Goal: Task Accomplishment & Management: Manage account settings

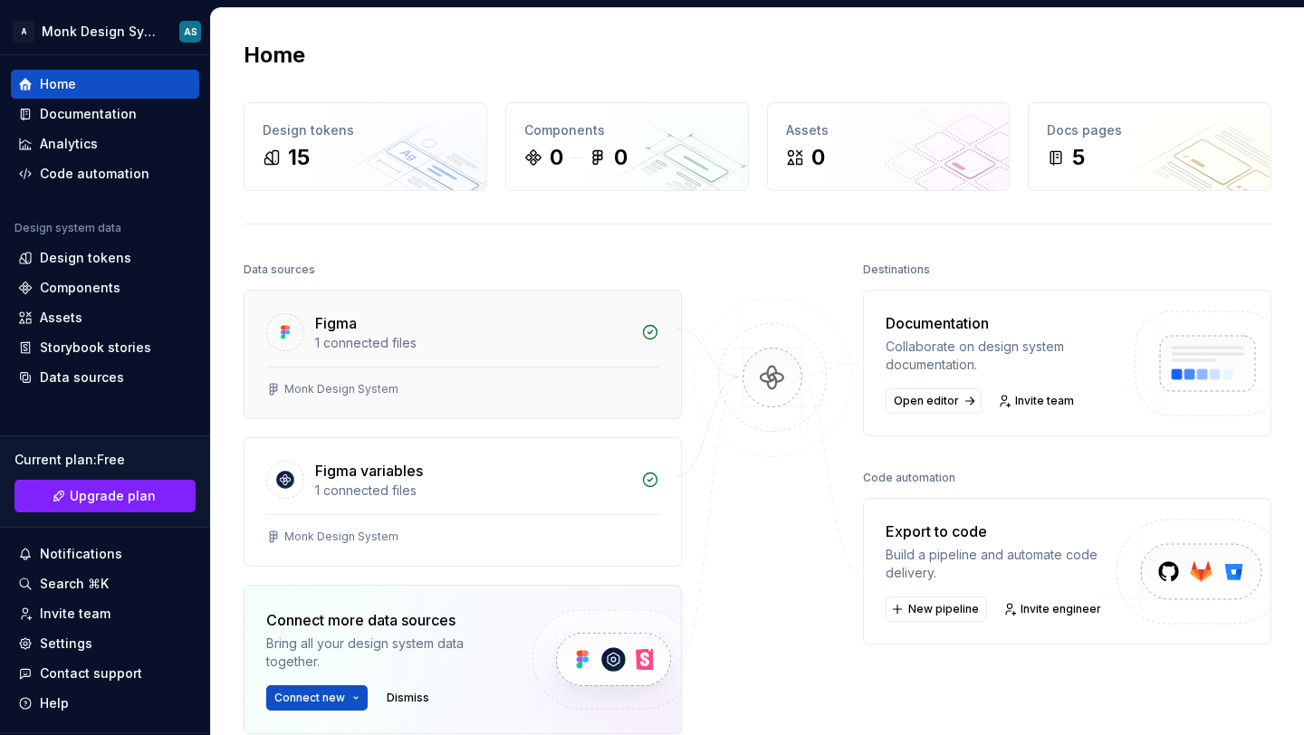
click at [515, 340] on div "1 connected files" at bounding box center [472, 343] width 315 height 18
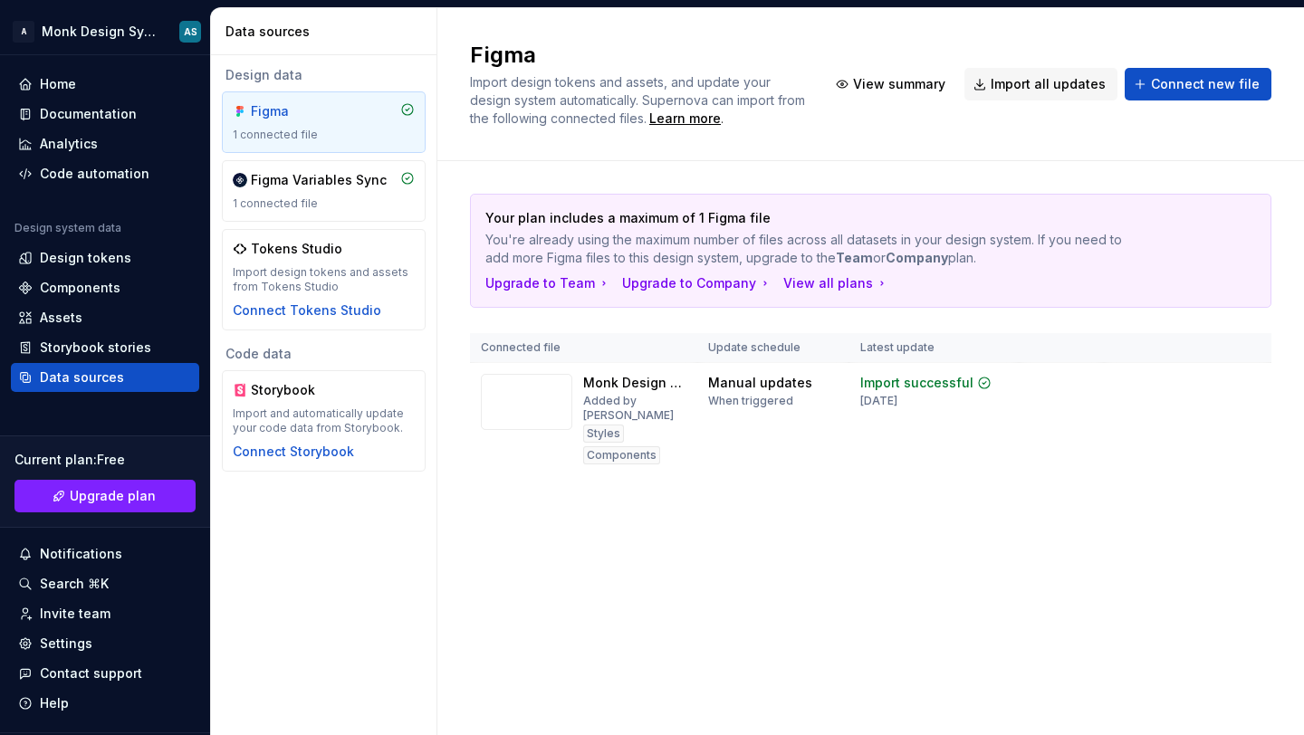
click at [897, 571] on div "Figma Import design tokens and assets, and update your design system automatica…" at bounding box center [870, 371] width 866 height 727
click at [817, 445] on td "Manual updates When triggered" at bounding box center [772, 419] width 151 height 113
click at [514, 399] on img at bounding box center [526, 402] width 91 height 56
click at [353, 141] on div "1 connected file" at bounding box center [324, 135] width 182 height 14
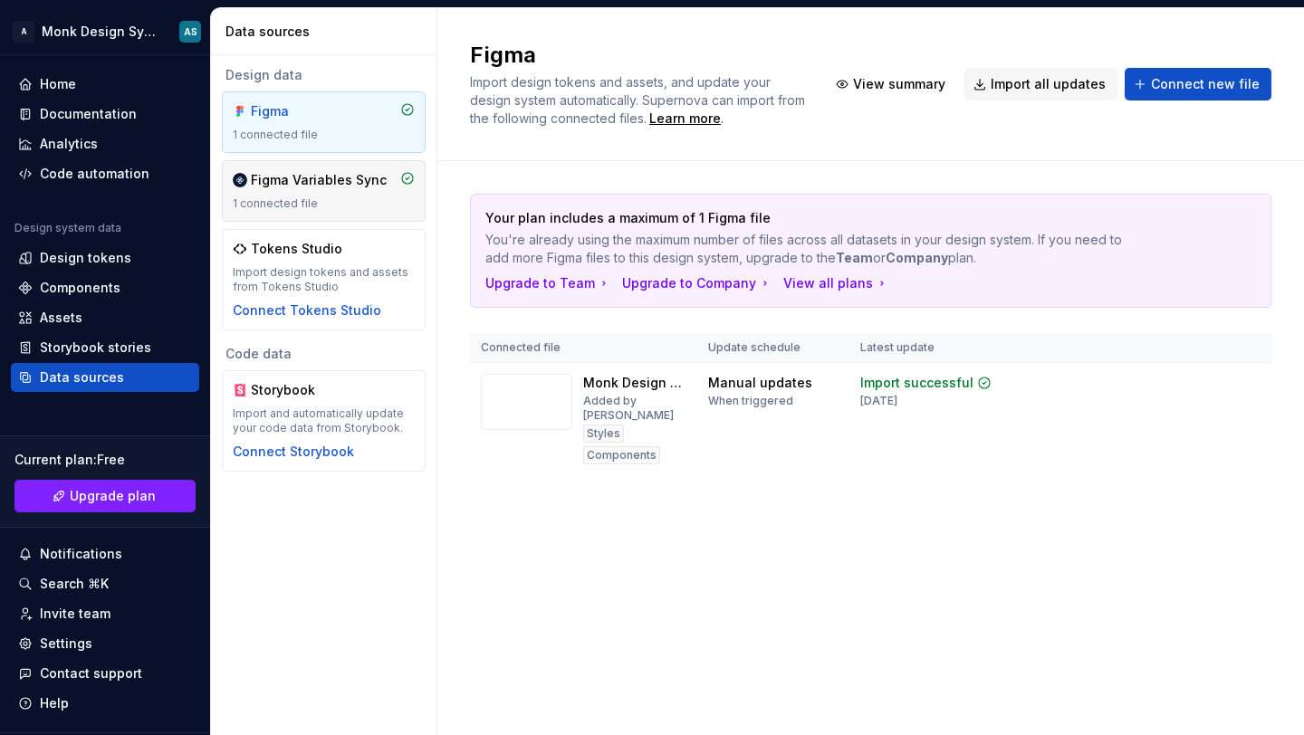
click at [343, 190] on div "Figma Variables Sync 1 connected file" at bounding box center [324, 191] width 182 height 40
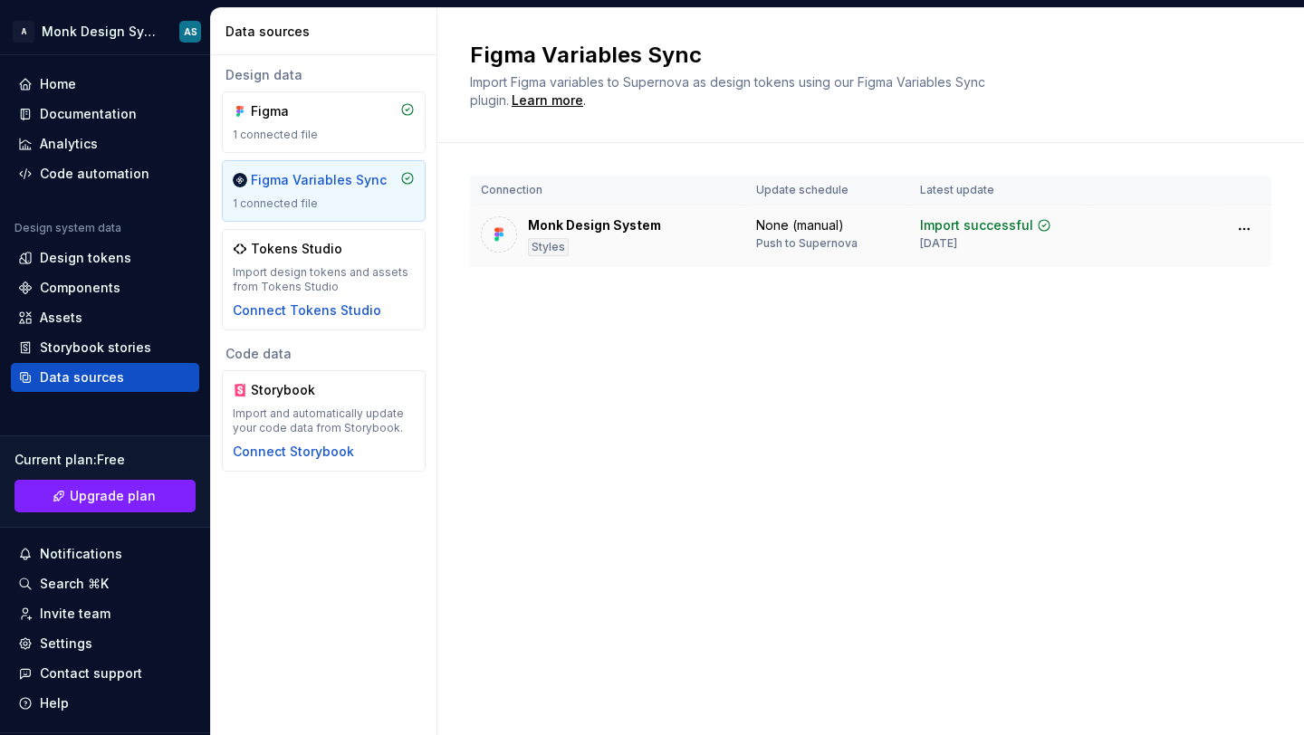
click at [605, 235] on div "Monk Design System Styles" at bounding box center [594, 236] width 133 height 40
click at [62, 81] on div "Home" at bounding box center [58, 84] width 36 height 18
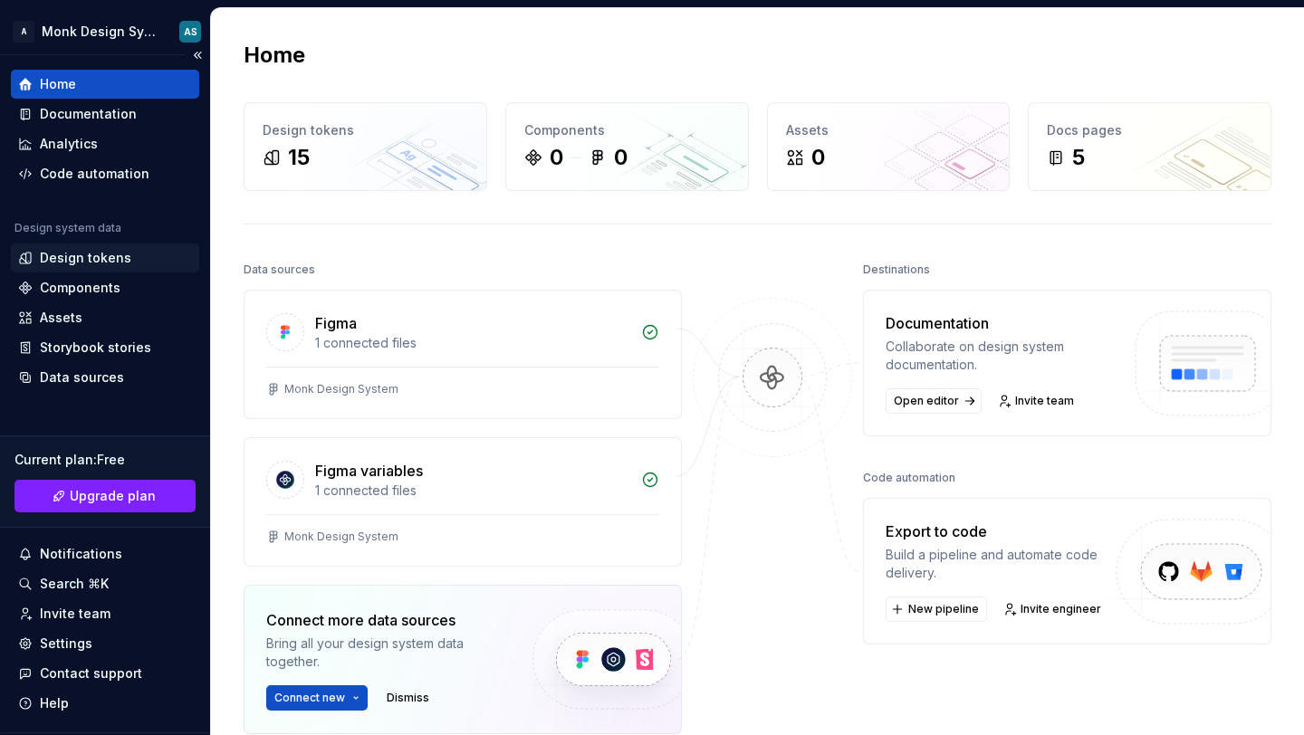
click at [107, 256] on div "Design tokens" at bounding box center [85, 258] width 91 height 18
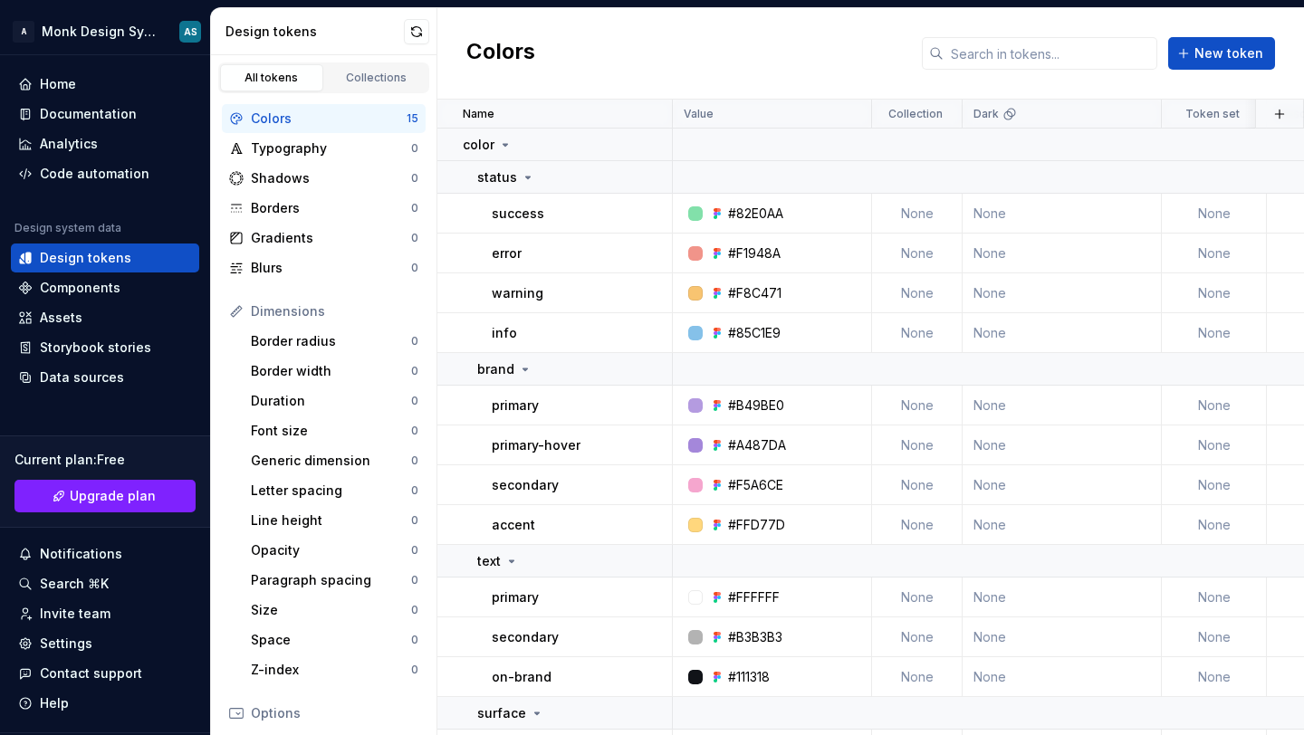
click at [357, 123] on div "Colors" at bounding box center [329, 119] width 156 height 18
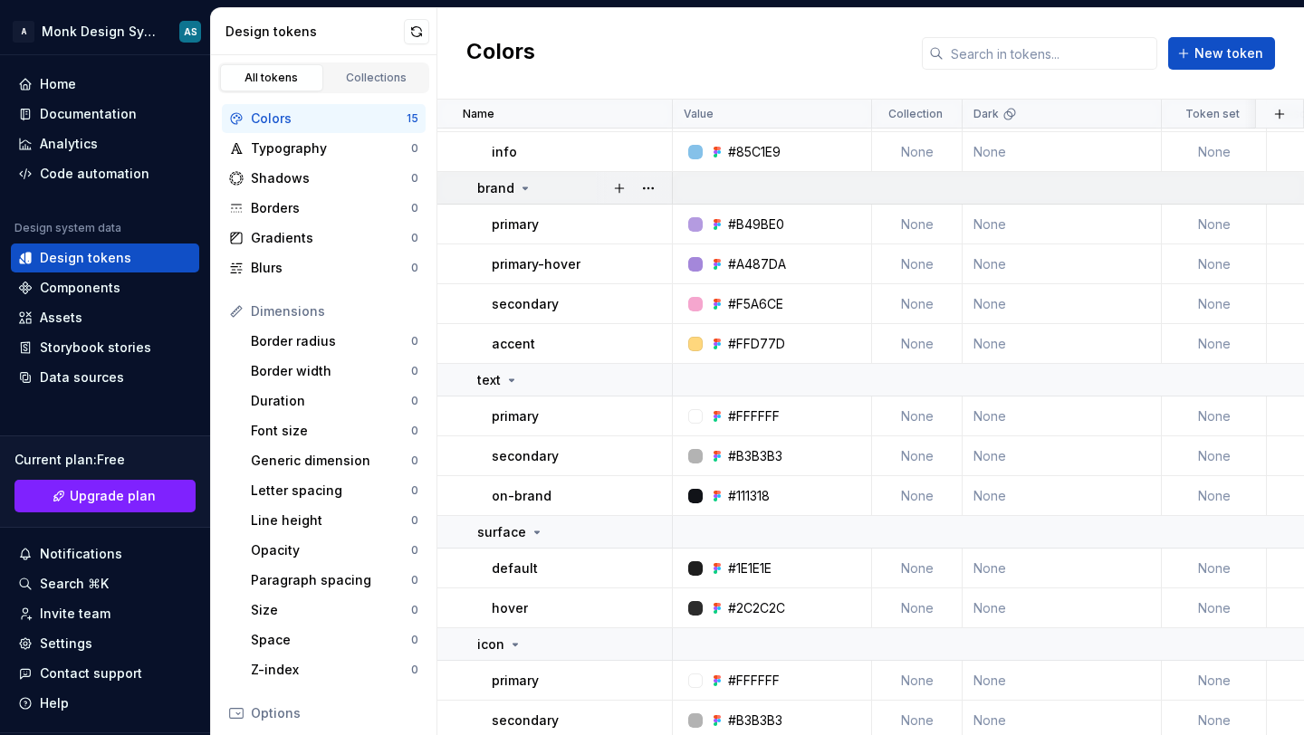
scroll to position [186, 0]
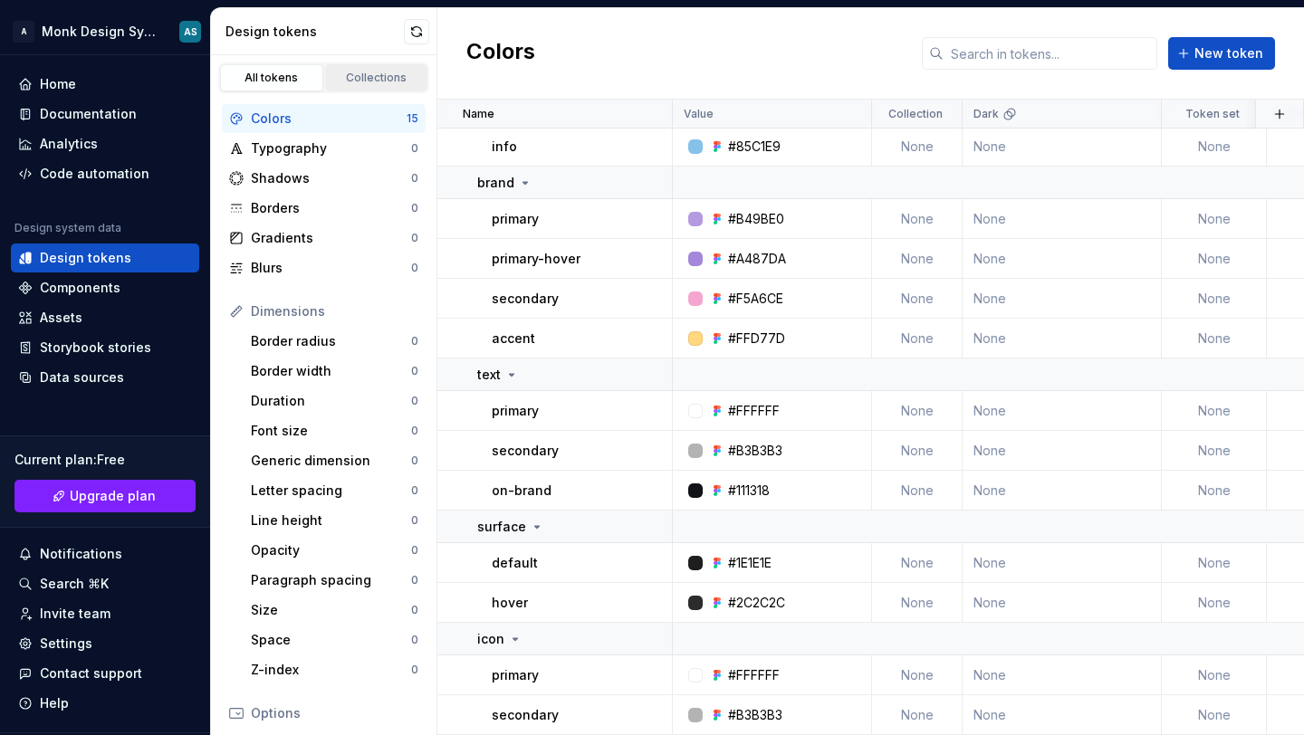
click at [358, 76] on div "Collections" at bounding box center [376, 78] width 91 height 14
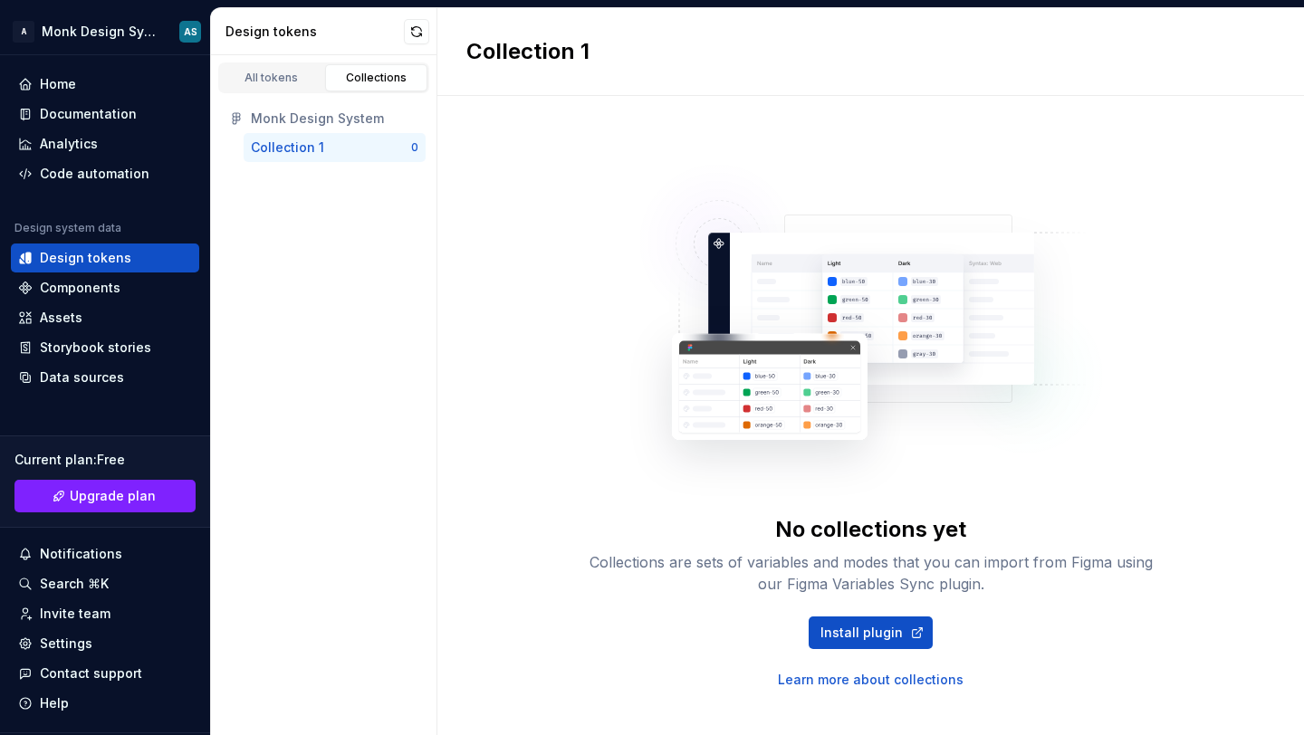
click at [331, 146] on div "Collection 1" at bounding box center [331, 148] width 160 height 18
click at [870, 636] on span "Install plugin" at bounding box center [861, 633] width 82 height 18
click at [863, 621] on link "Install plugin" at bounding box center [870, 633] width 124 height 33
click at [256, 72] on div "All tokens" at bounding box center [271, 78] width 91 height 14
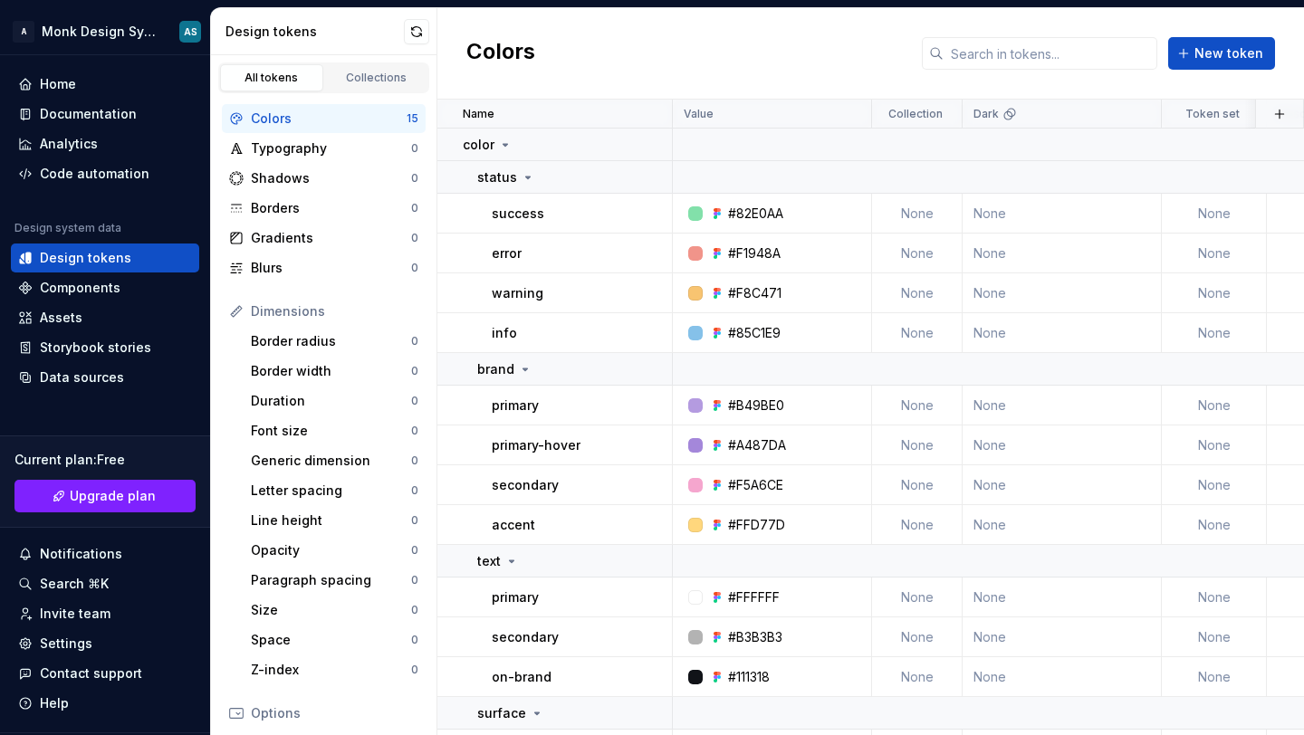
click at [430, 37] on div "Design tokens" at bounding box center [324, 31] width 226 height 47
click at [412, 35] on button "button" at bounding box center [416, 31] width 25 height 25
click at [526, 179] on icon at bounding box center [528, 177] width 14 height 14
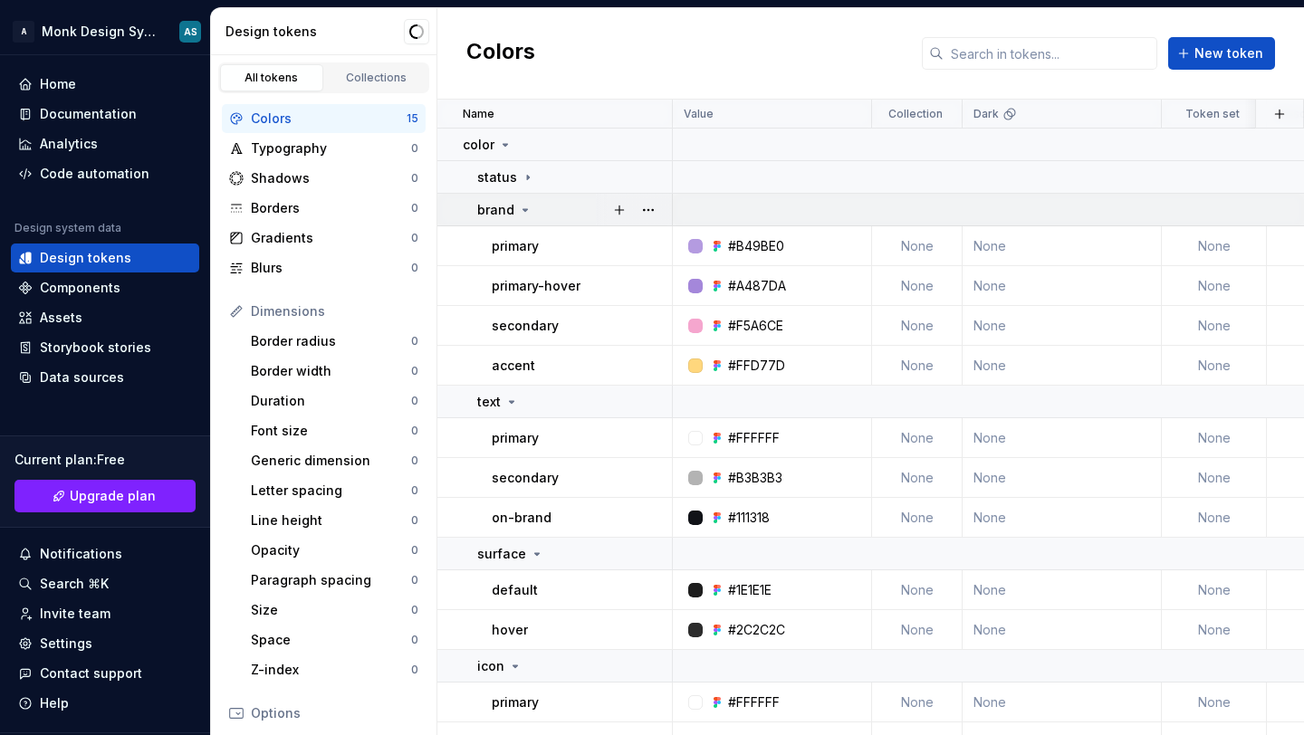
click at [532, 214] on div "brand" at bounding box center [574, 210] width 194 height 18
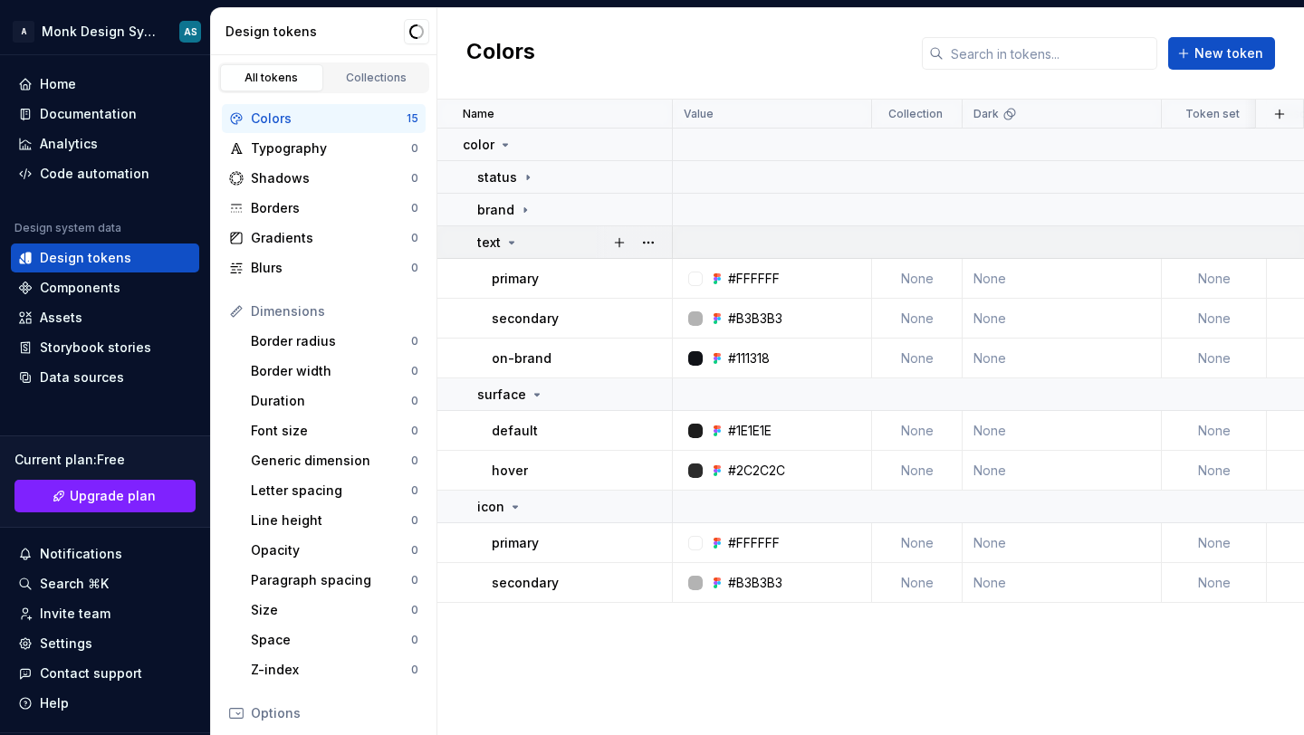
click at [513, 244] on icon at bounding box center [511, 242] width 14 height 14
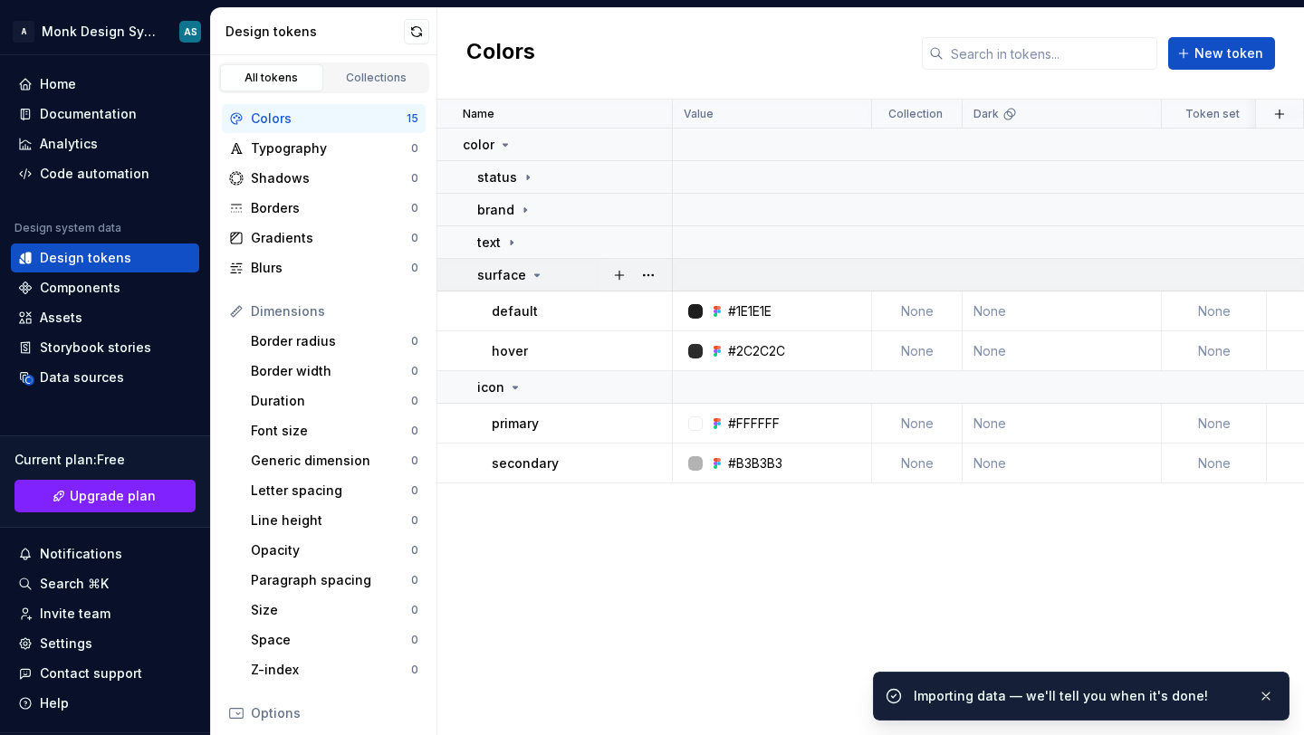
click at [535, 274] on icon at bounding box center [537, 275] width 5 height 2
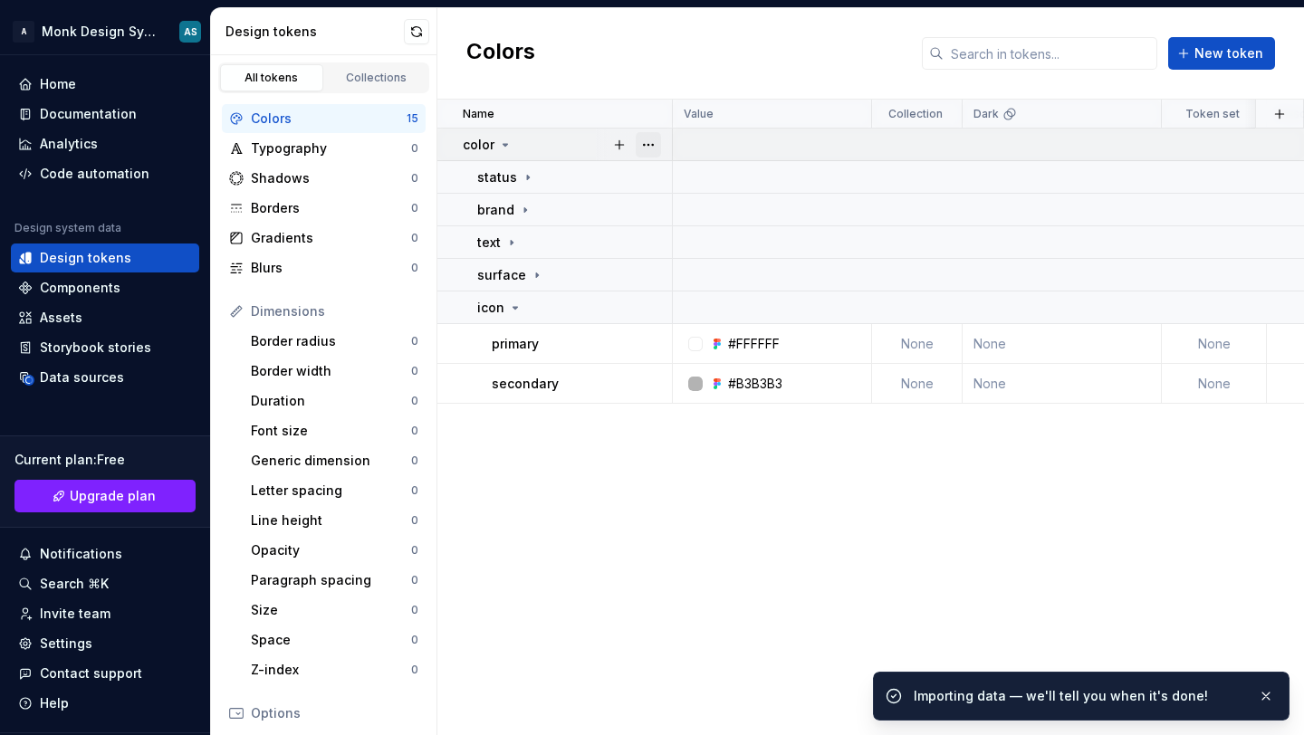
click at [657, 148] on button "button" at bounding box center [648, 144] width 25 height 25
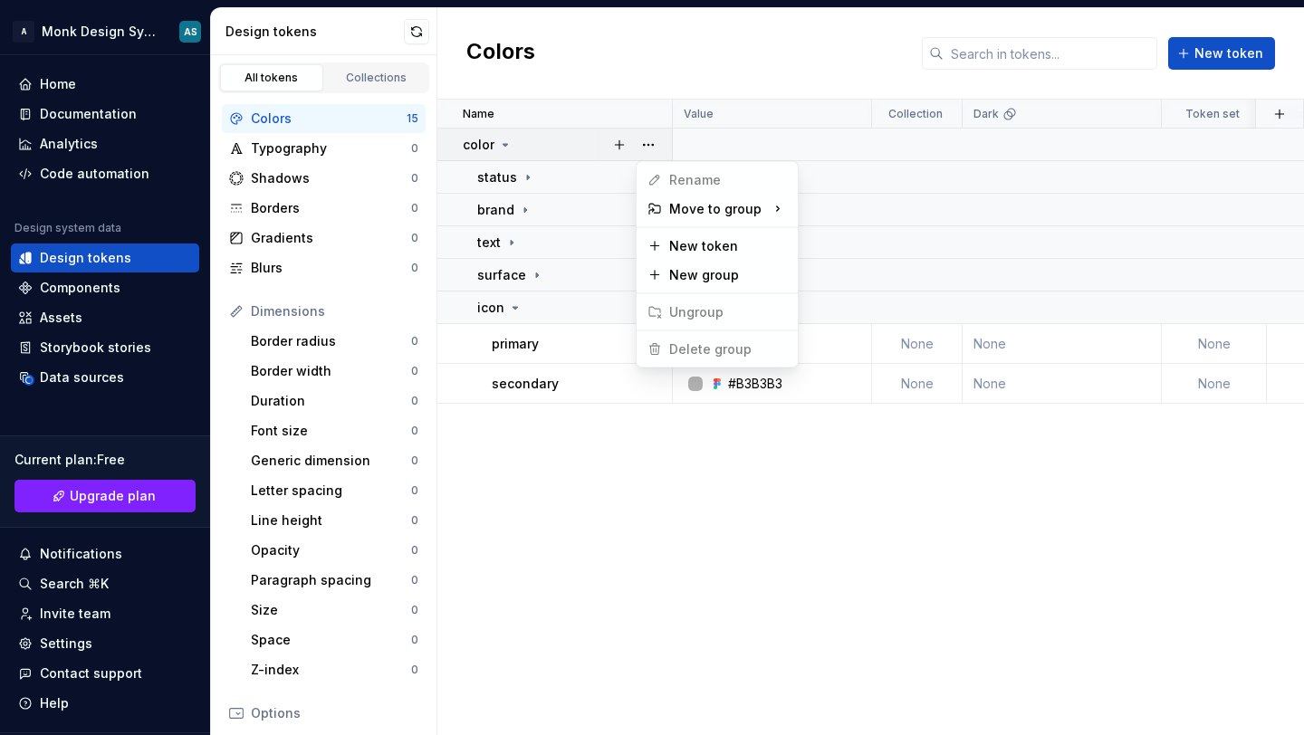
click at [538, 215] on html "A Monk Design System AS Home Documentation Analytics Code automation Design sys…" at bounding box center [652, 367] width 1304 height 735
click at [649, 144] on button "button" at bounding box center [648, 144] width 25 height 25
click at [717, 358] on span "Delete group" at bounding box center [699, 349] width 119 height 29
click at [703, 347] on span "Delete group" at bounding box center [699, 349] width 119 height 29
click at [557, 206] on html "A Monk Design System AS Home Documentation Analytics Code automation Design sys…" at bounding box center [652, 367] width 1304 height 735
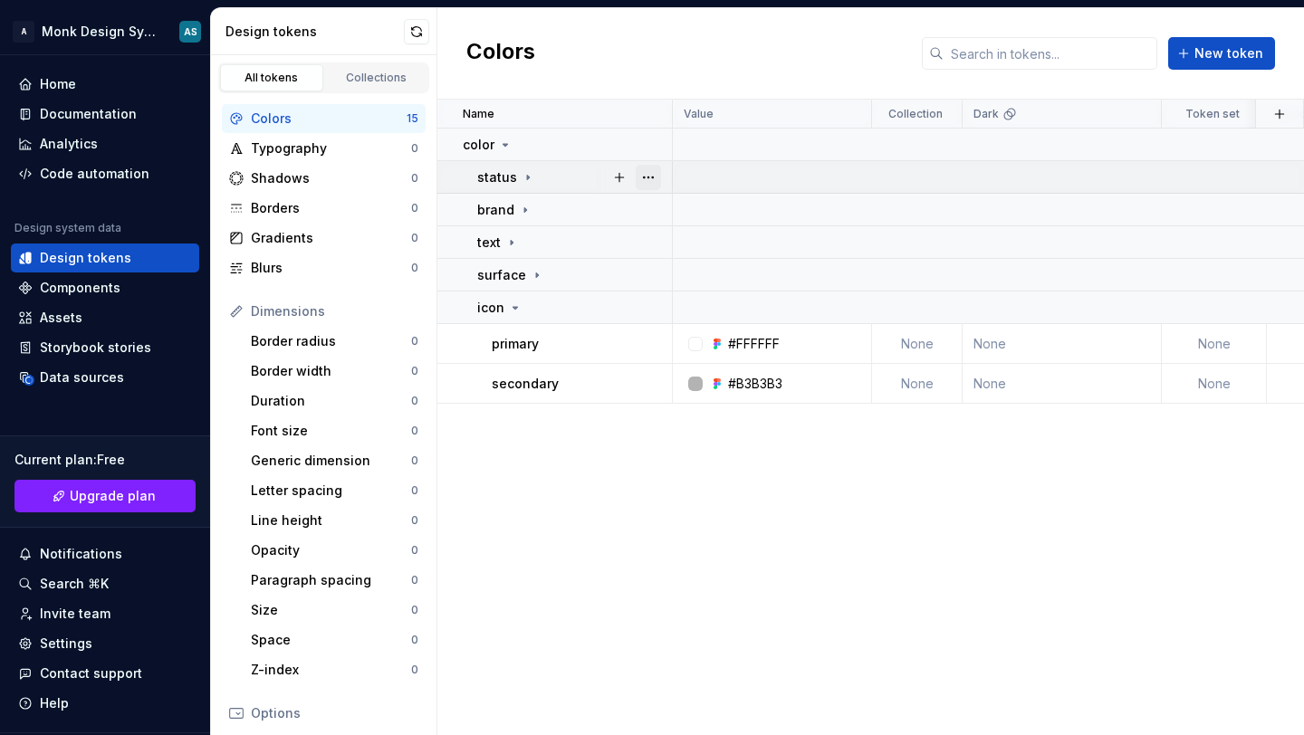
click at [651, 176] on button "button" at bounding box center [648, 177] width 25 height 25
click at [695, 372] on span "Delete group" at bounding box center [699, 382] width 119 height 29
click at [599, 303] on html "A Monk Design System AS Home Documentation Analytics Code automation Design sys…" at bounding box center [652, 367] width 1304 height 735
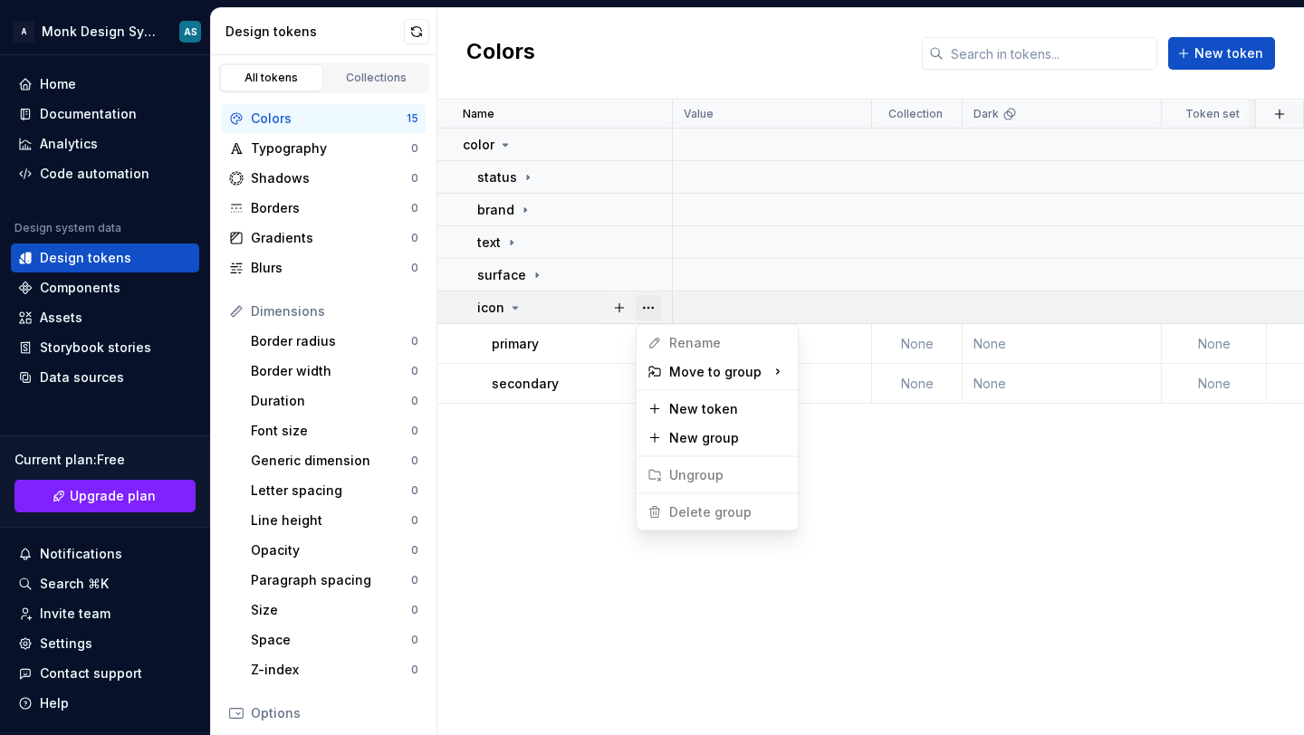
click at [642, 300] on button "button" at bounding box center [648, 307] width 25 height 25
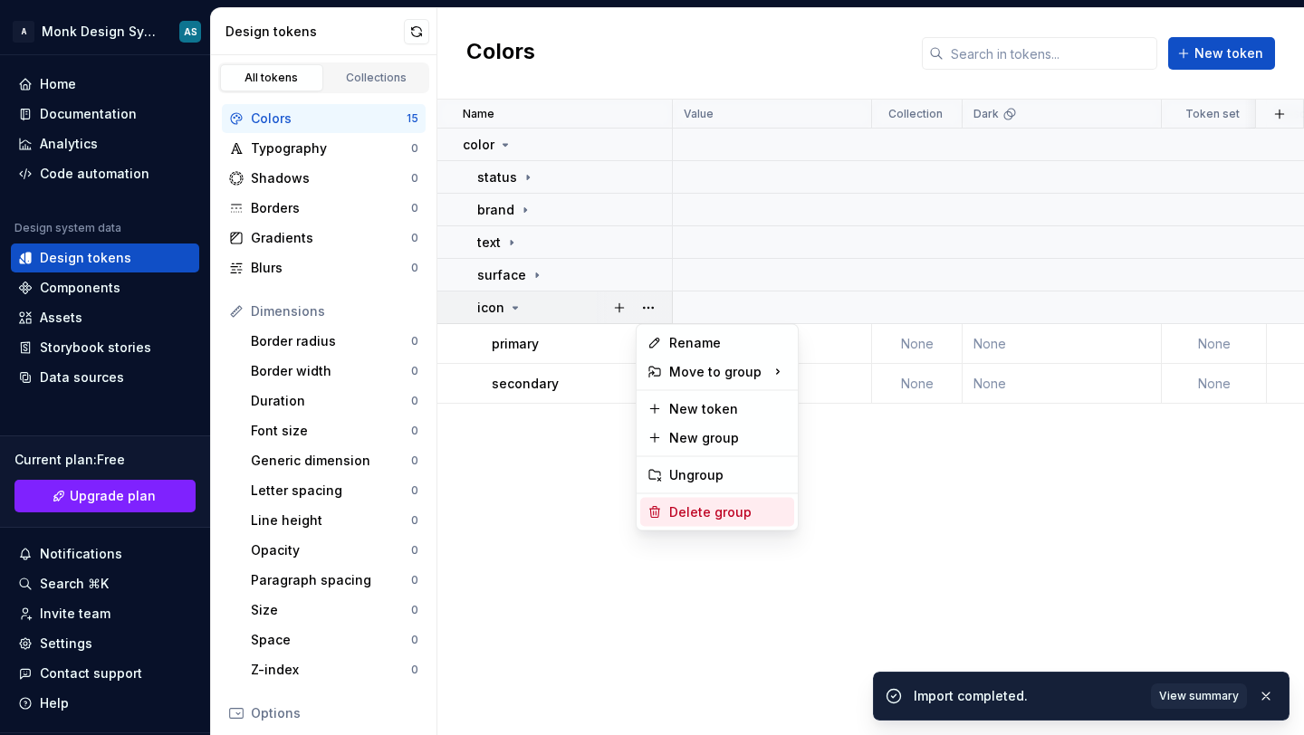
click at [678, 509] on div "Delete group" at bounding box center [728, 512] width 118 height 18
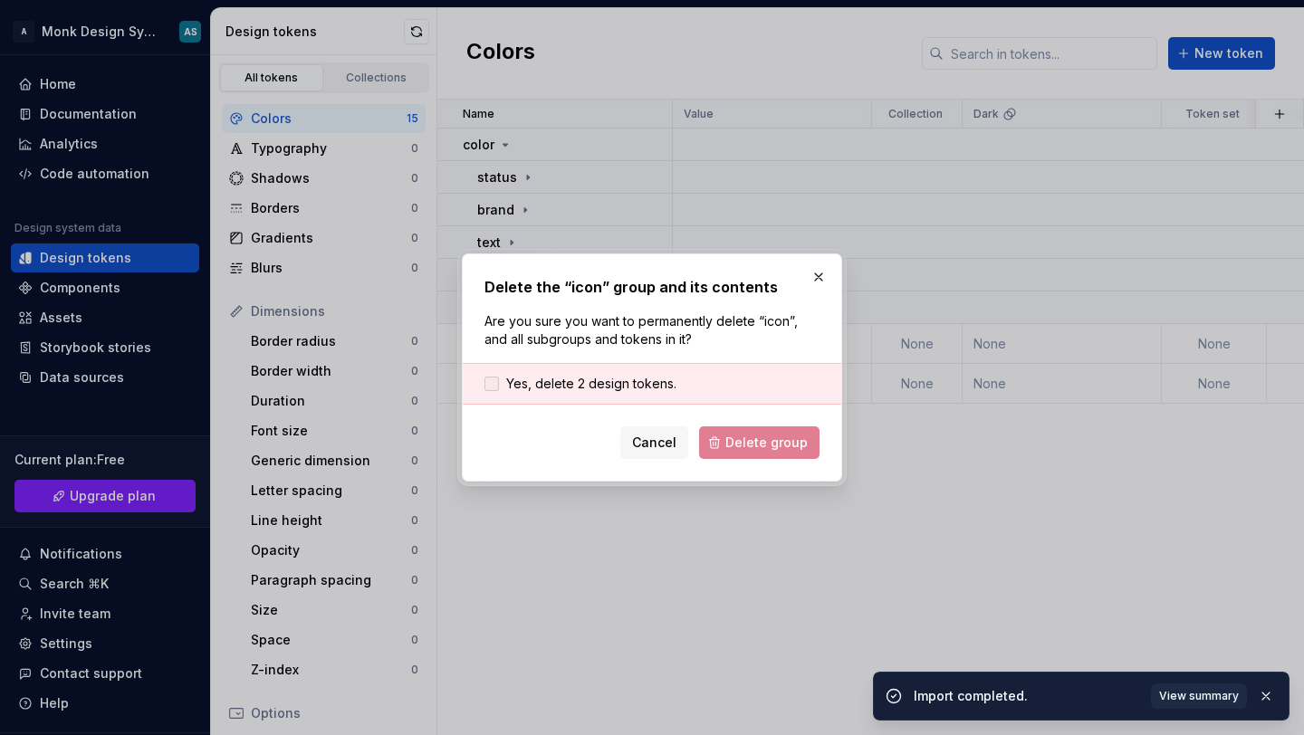
click at [490, 385] on div at bounding box center [491, 384] width 14 height 14
click at [777, 447] on span "Delete group" at bounding box center [766, 443] width 82 height 18
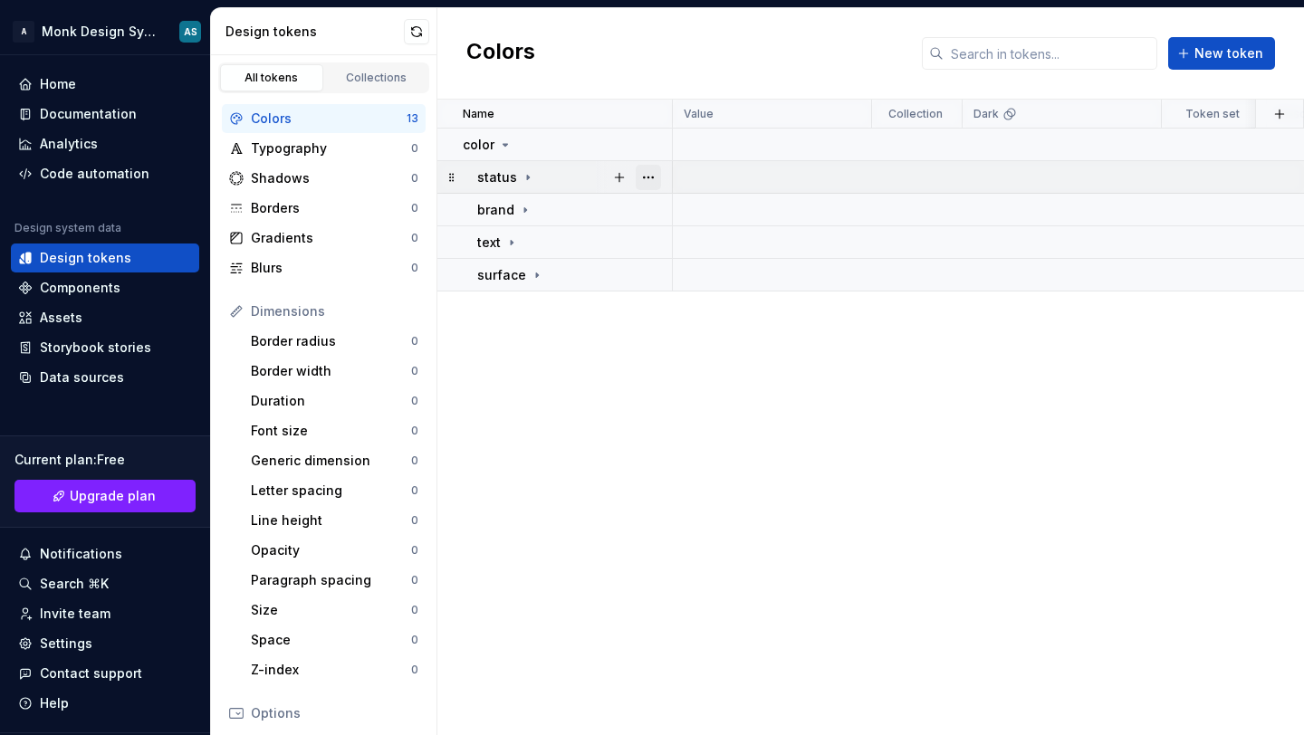
click at [655, 177] on button "button" at bounding box center [648, 177] width 25 height 25
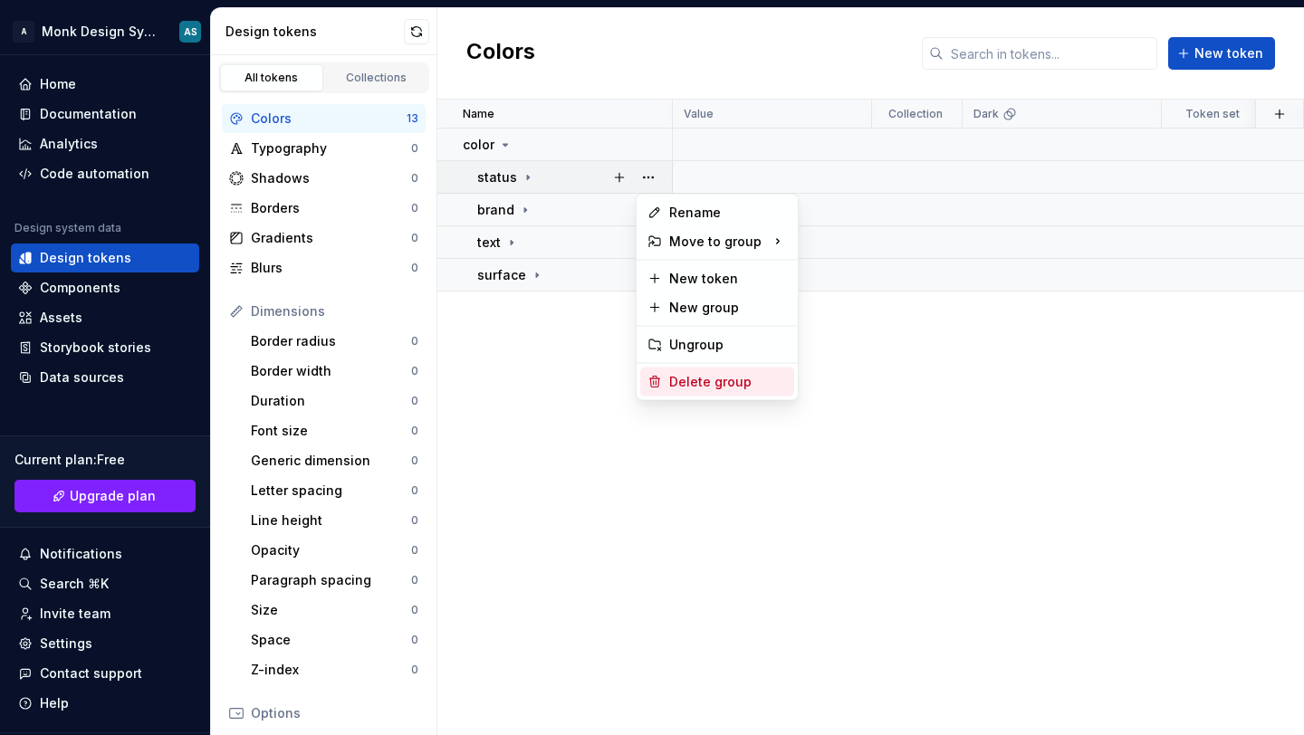
click at [698, 387] on div "Delete group" at bounding box center [728, 382] width 118 height 18
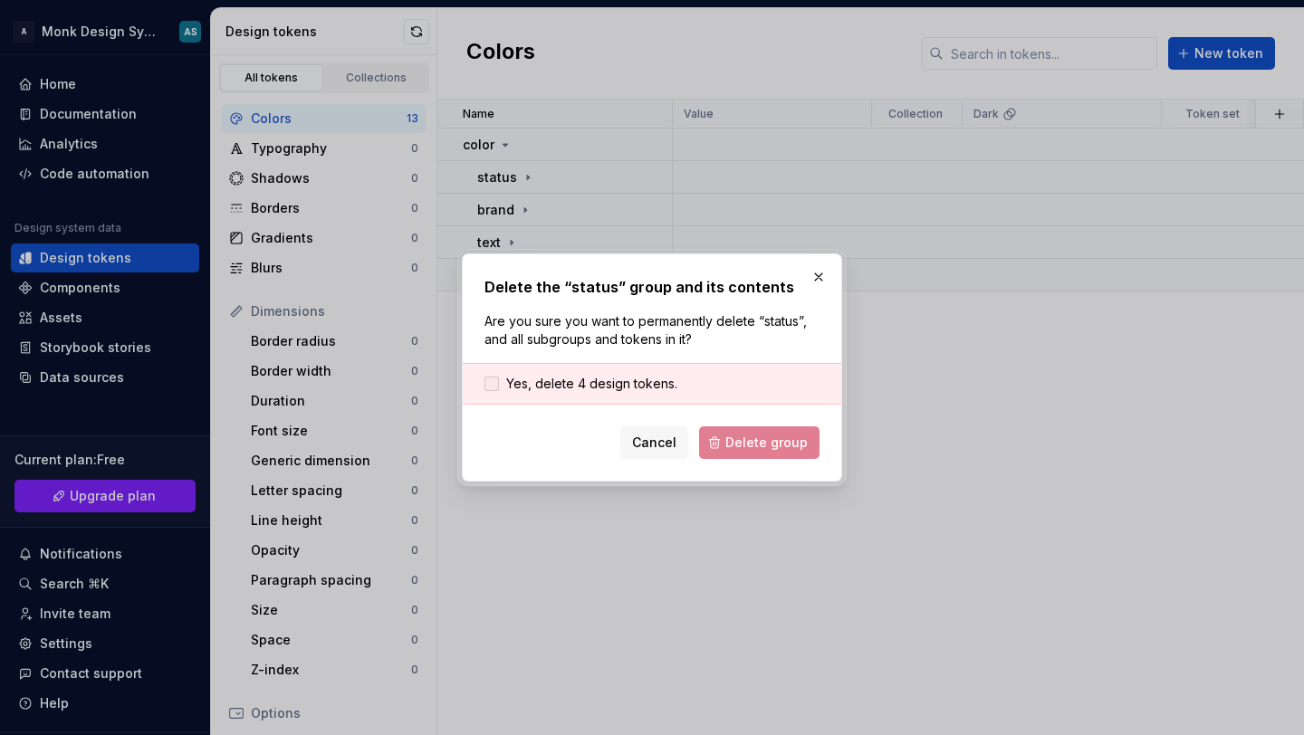
click at [594, 376] on span "Yes, delete 4 design tokens." at bounding box center [591, 384] width 171 height 18
click at [769, 452] on button "Delete group" at bounding box center [759, 442] width 120 height 33
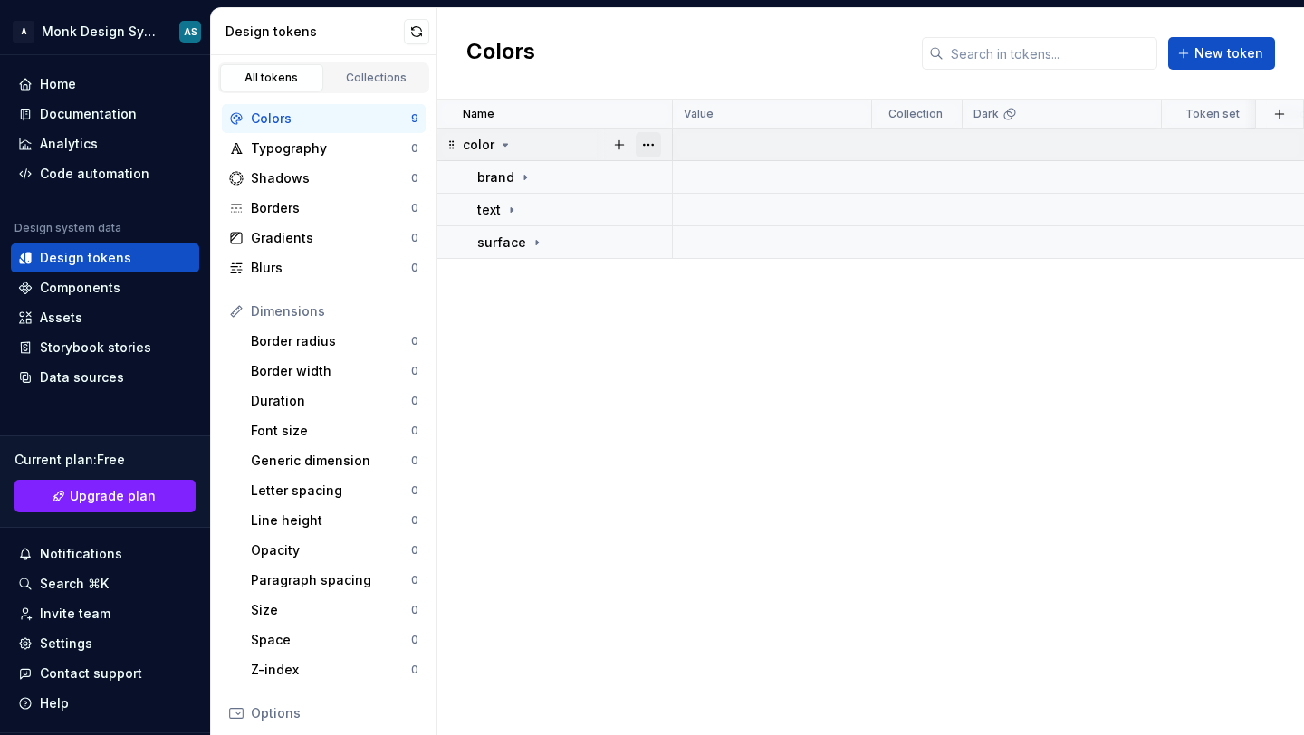
click at [644, 139] on button "button" at bounding box center [648, 144] width 25 height 25
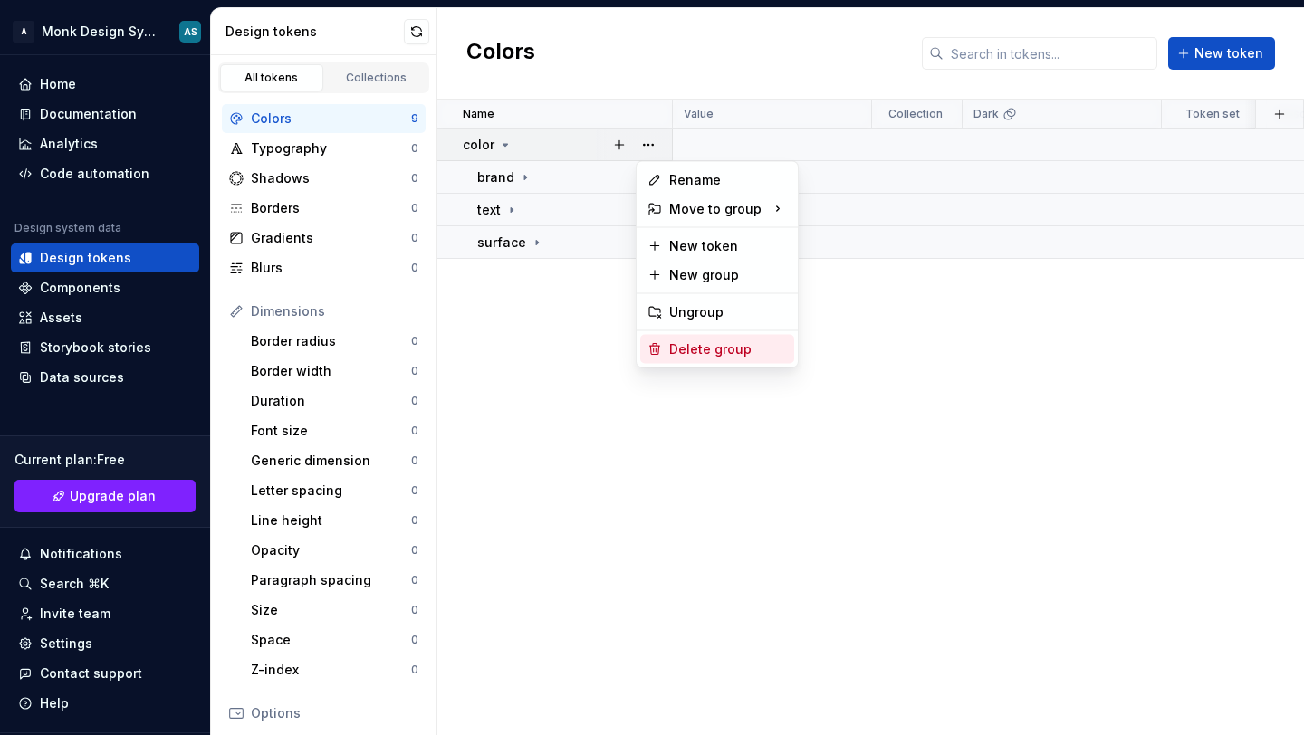
click at [683, 347] on div "Delete group" at bounding box center [728, 349] width 118 height 18
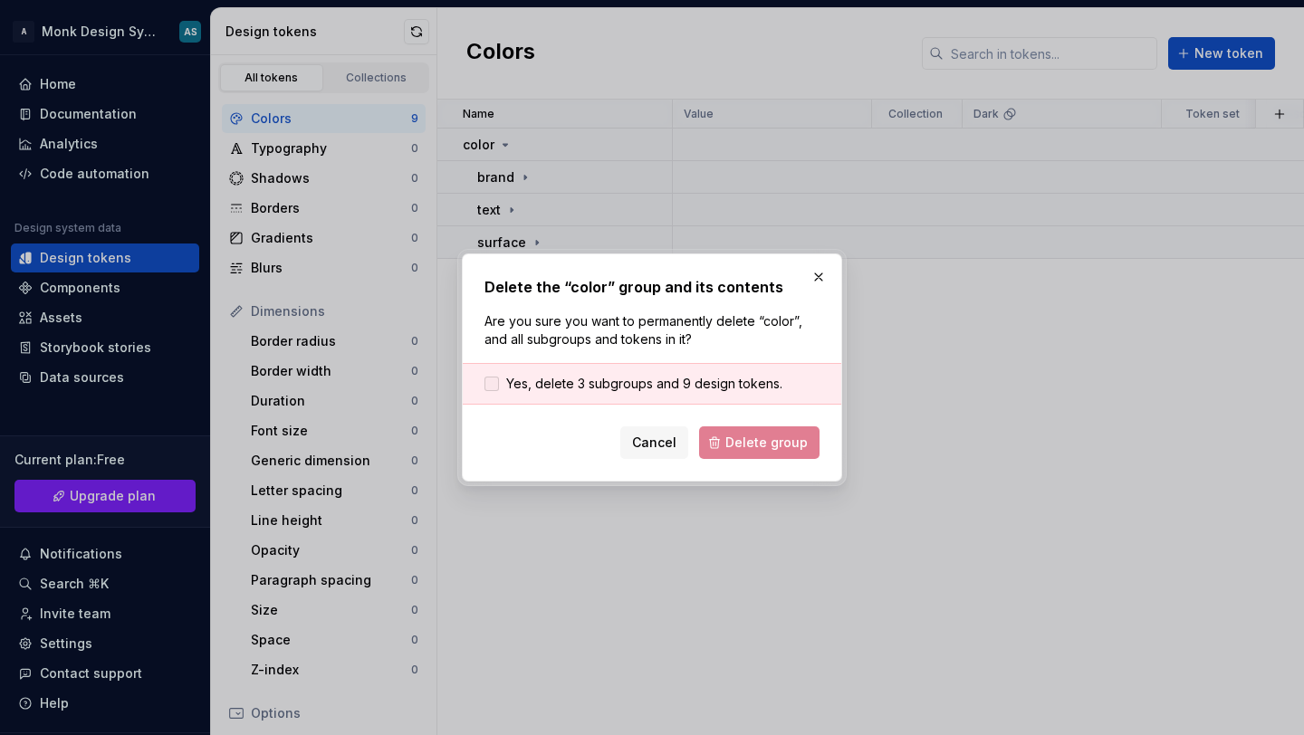
click at [622, 377] on span "Yes, delete 3 subgroups and 9 design tokens." at bounding box center [644, 384] width 276 height 18
click at [758, 440] on span "Delete group" at bounding box center [766, 443] width 82 height 18
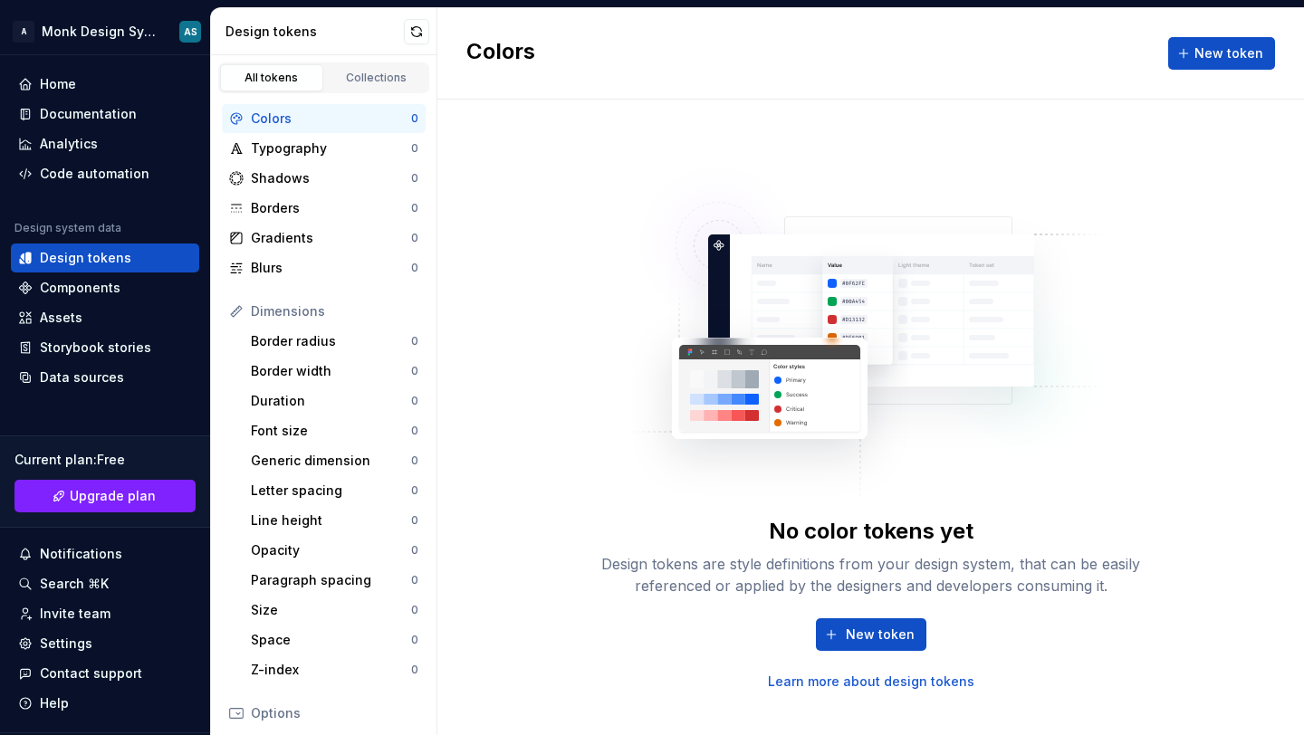
click at [634, 272] on img at bounding box center [871, 325] width 476 height 362
click at [875, 640] on span "New token" at bounding box center [880, 635] width 69 height 18
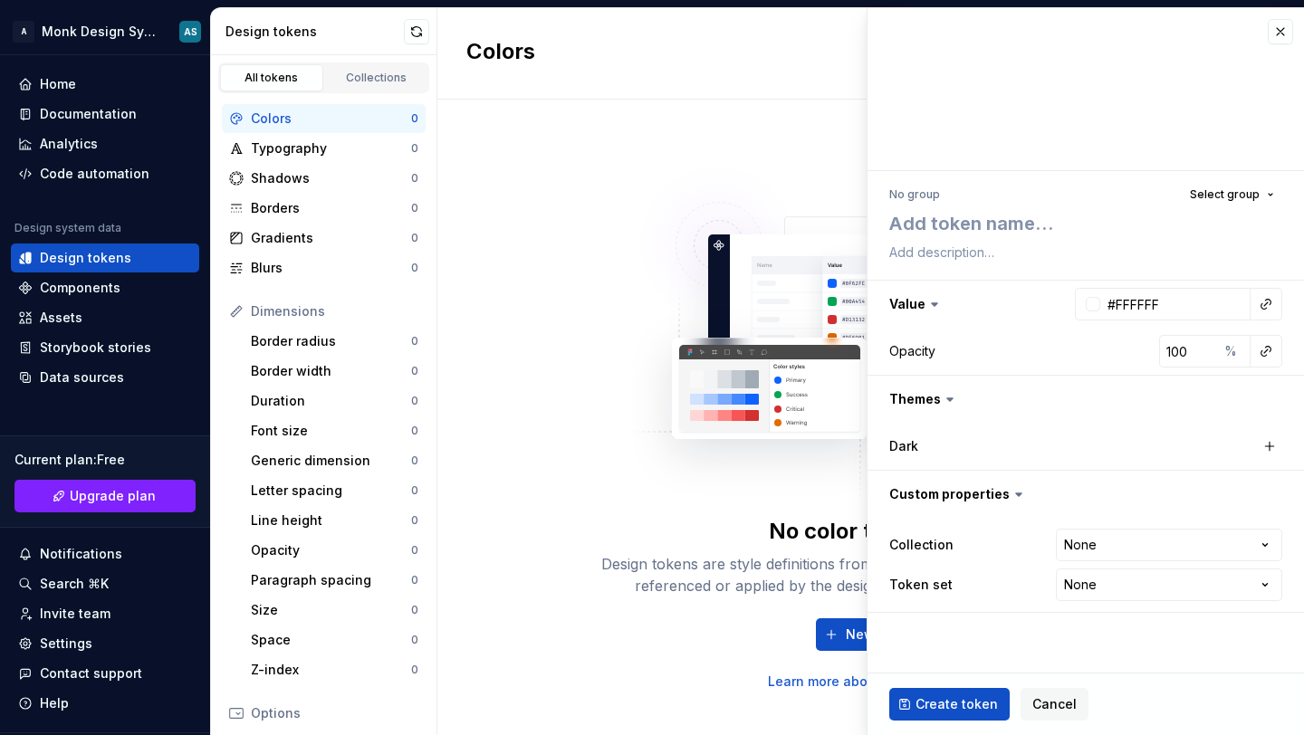
click at [613, 415] on div "No color tokens yet Design tokens are style definitions from your design system…" at bounding box center [870, 417] width 579 height 547
click at [1276, 43] on button "button" at bounding box center [1279, 31] width 25 height 25
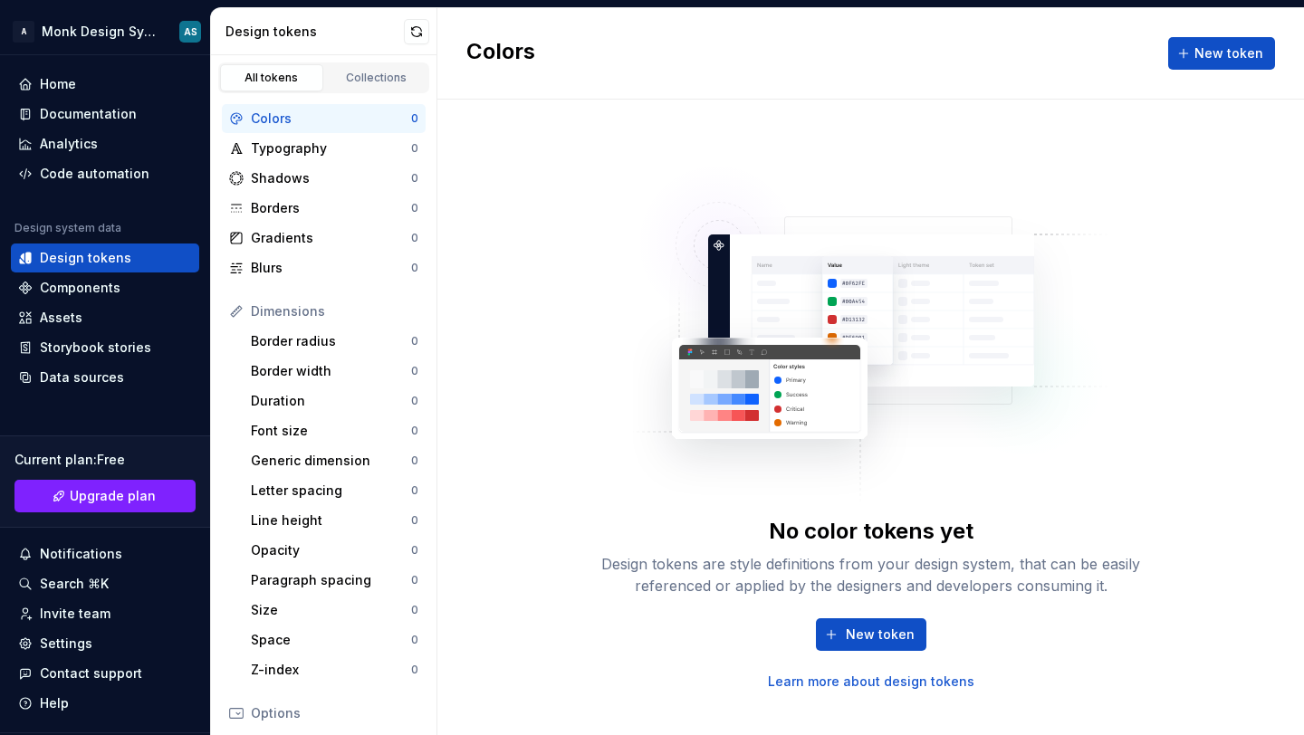
click at [1276, 43] on div "Colors New token" at bounding box center [870, 53] width 866 height 91
click at [52, 80] on div "Home" at bounding box center [58, 84] width 36 height 18
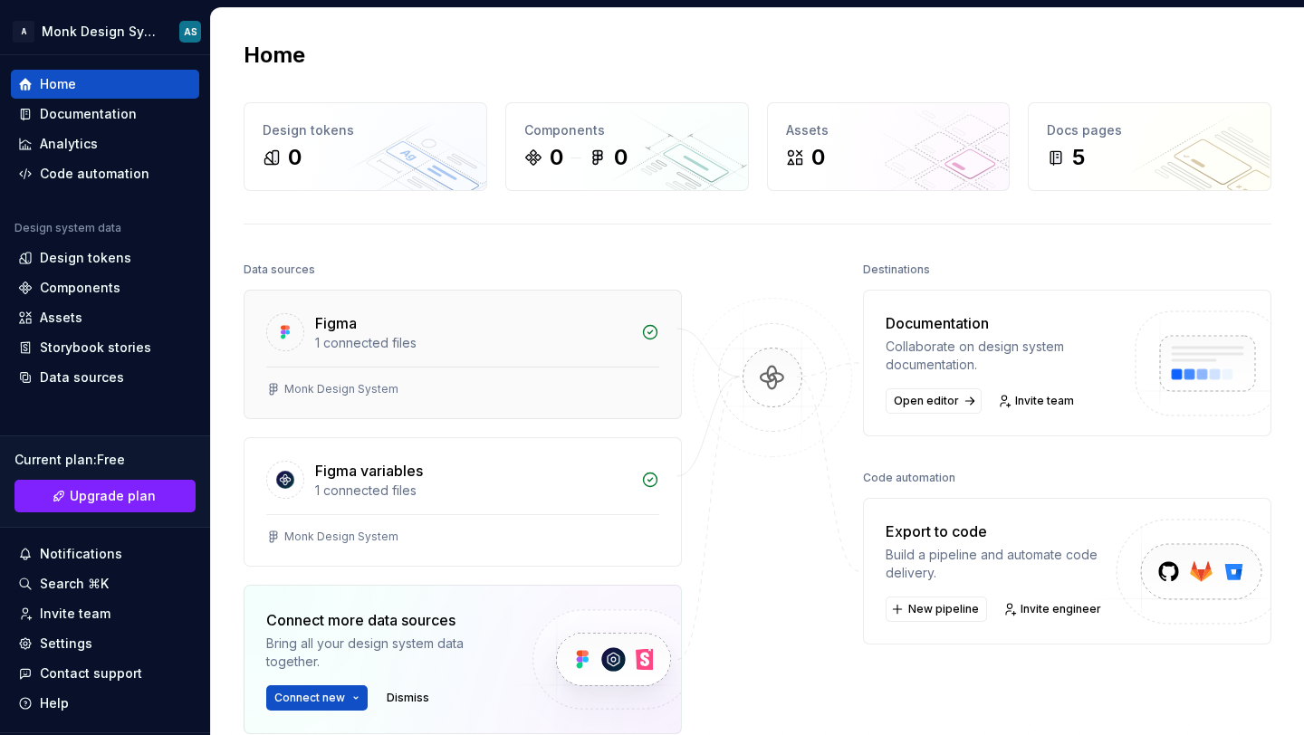
click at [543, 370] on div "Monk Design System" at bounding box center [462, 393] width 436 height 52
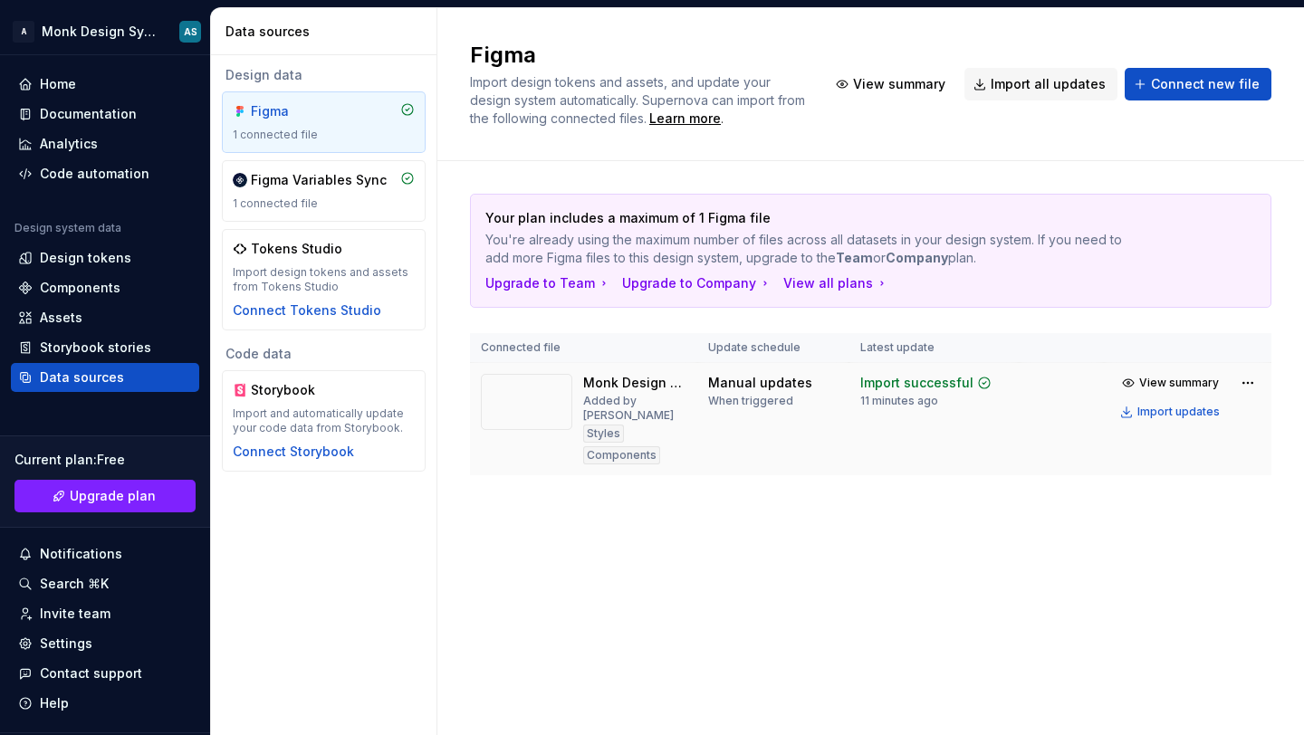
click at [607, 421] on div "Added by [PERSON_NAME]" at bounding box center [634, 408] width 103 height 29
click at [535, 397] on img at bounding box center [526, 402] width 91 height 56
click at [1178, 407] on div "Import updates" at bounding box center [1178, 412] width 82 height 14
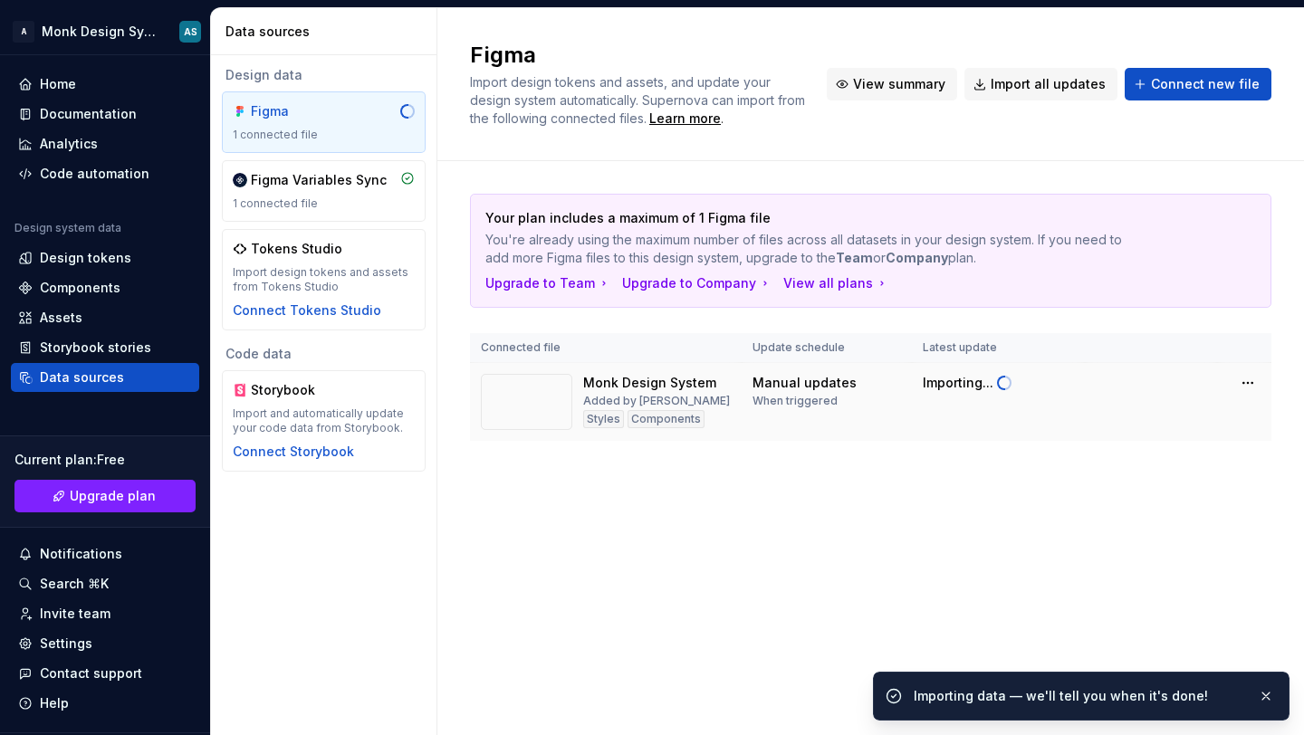
click at [942, 88] on span "View summary" at bounding box center [899, 84] width 92 height 18
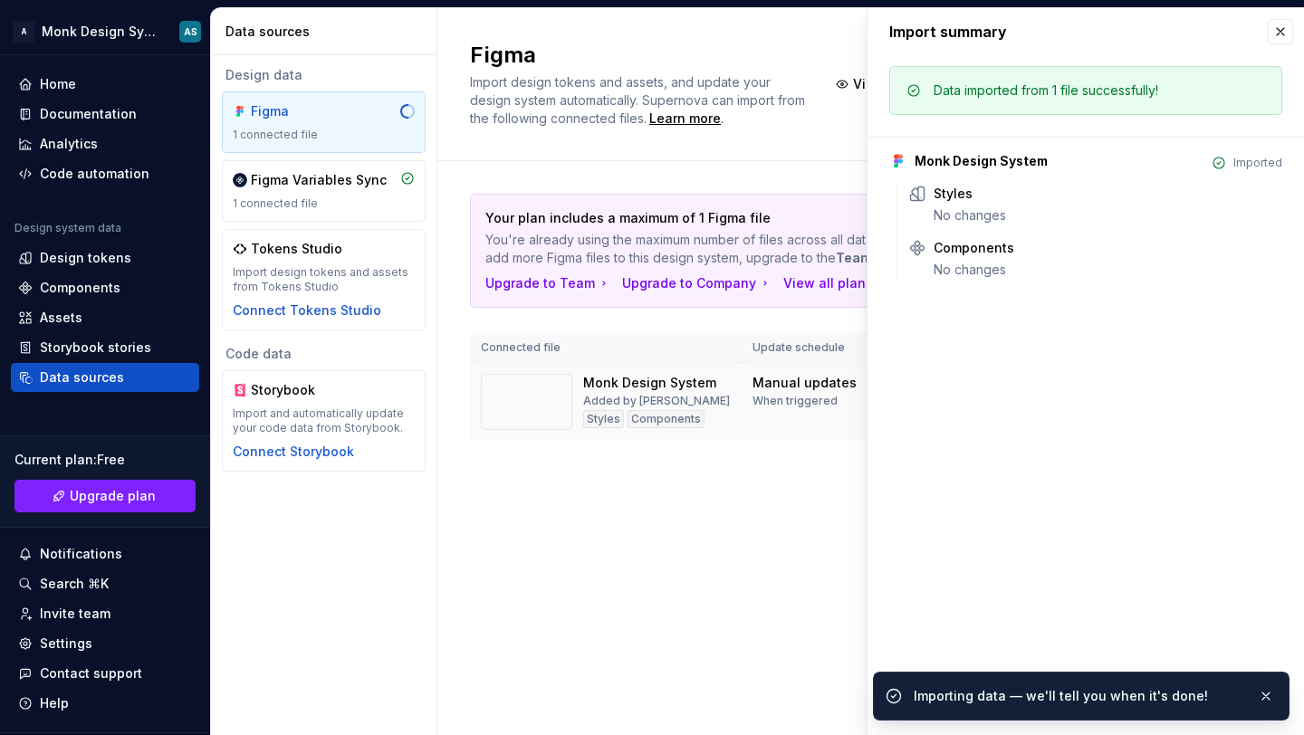
click at [642, 556] on div "Figma Import design tokens and assets, and update your design system automatica…" at bounding box center [870, 371] width 866 height 727
click at [319, 187] on div "Figma Variables Sync" at bounding box center [319, 180] width 136 height 18
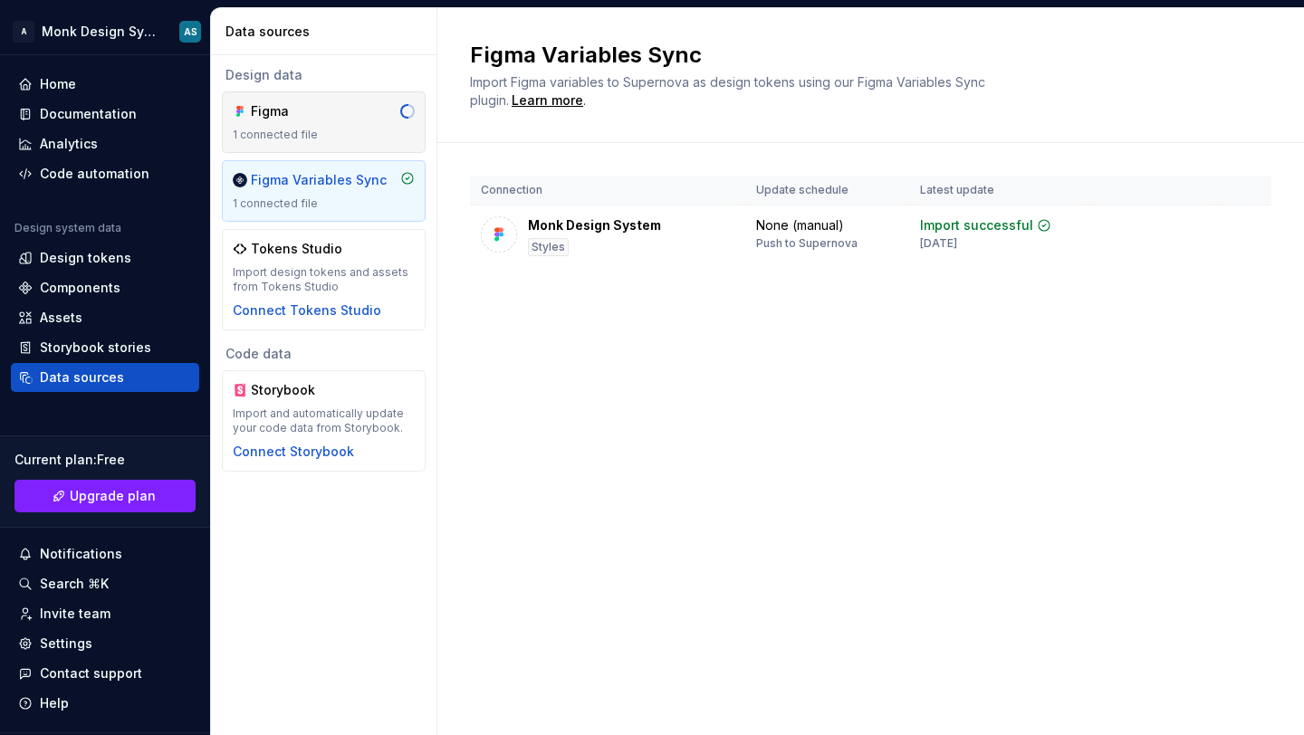
click at [301, 114] on div "Figma" at bounding box center [294, 111] width 87 height 18
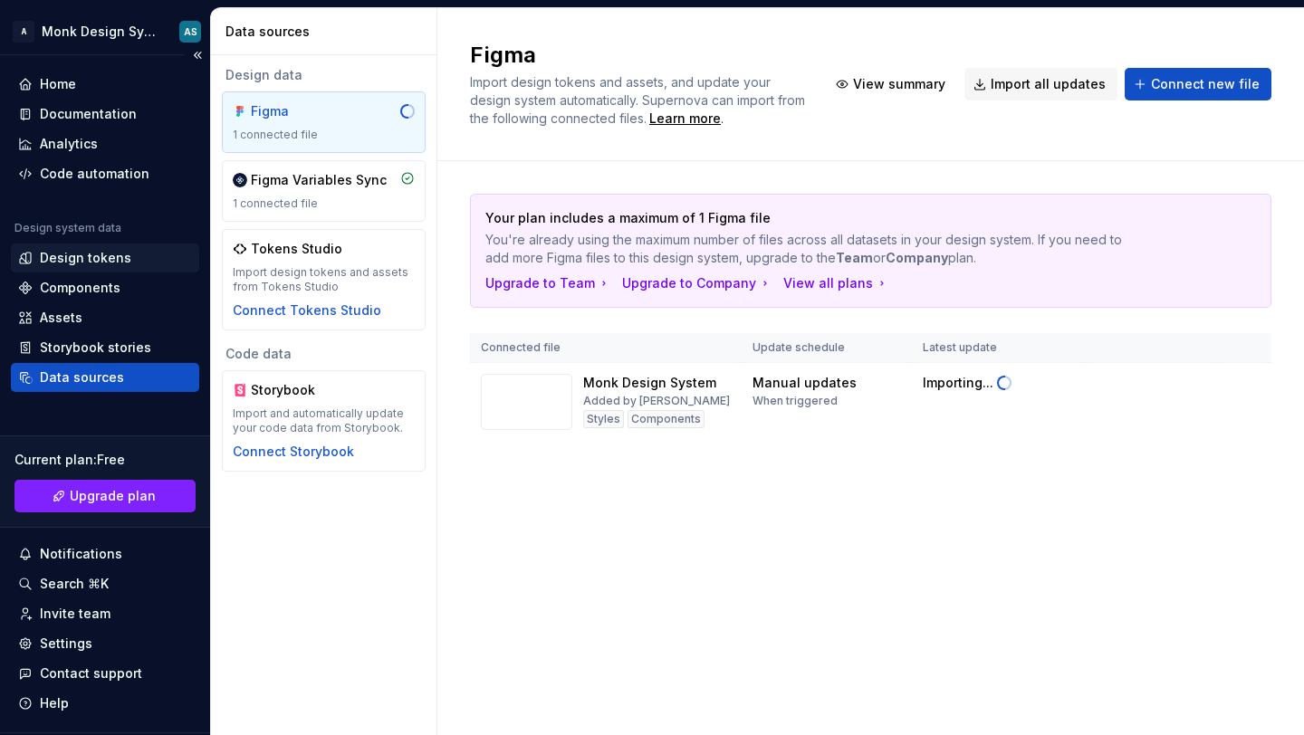
click at [73, 263] on div "Design tokens" at bounding box center [85, 258] width 91 height 18
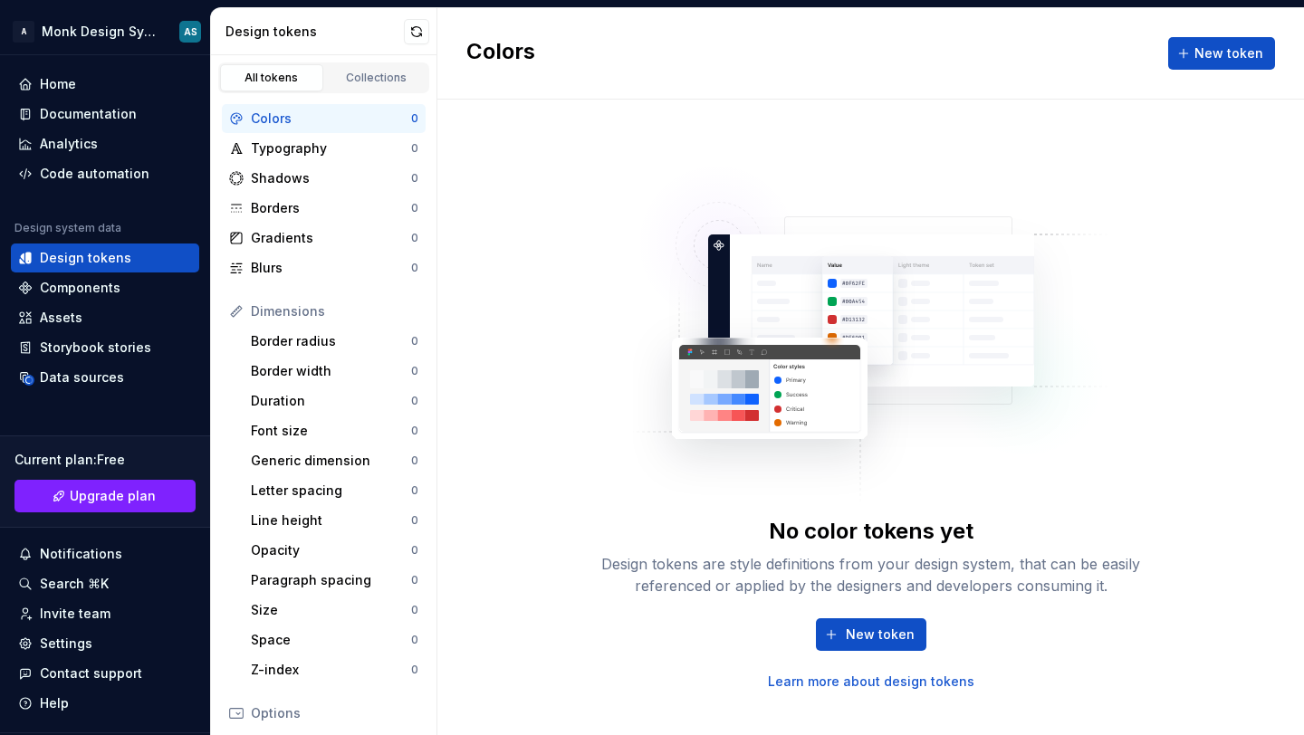
click at [240, 713] on icon at bounding box center [236, 713] width 14 height 14
click at [269, 713] on div "Options" at bounding box center [334, 713] width 167 height 18
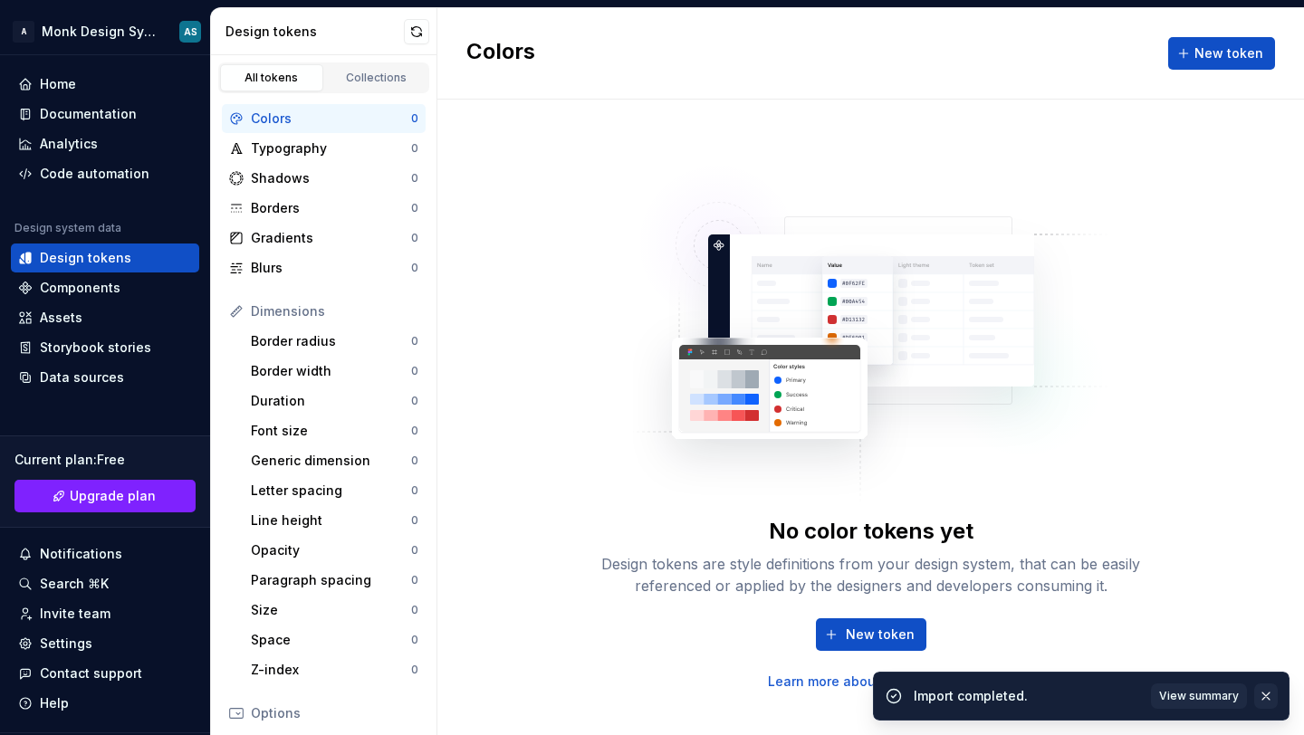
click at [1267, 695] on button "button" at bounding box center [1266, 696] width 24 height 25
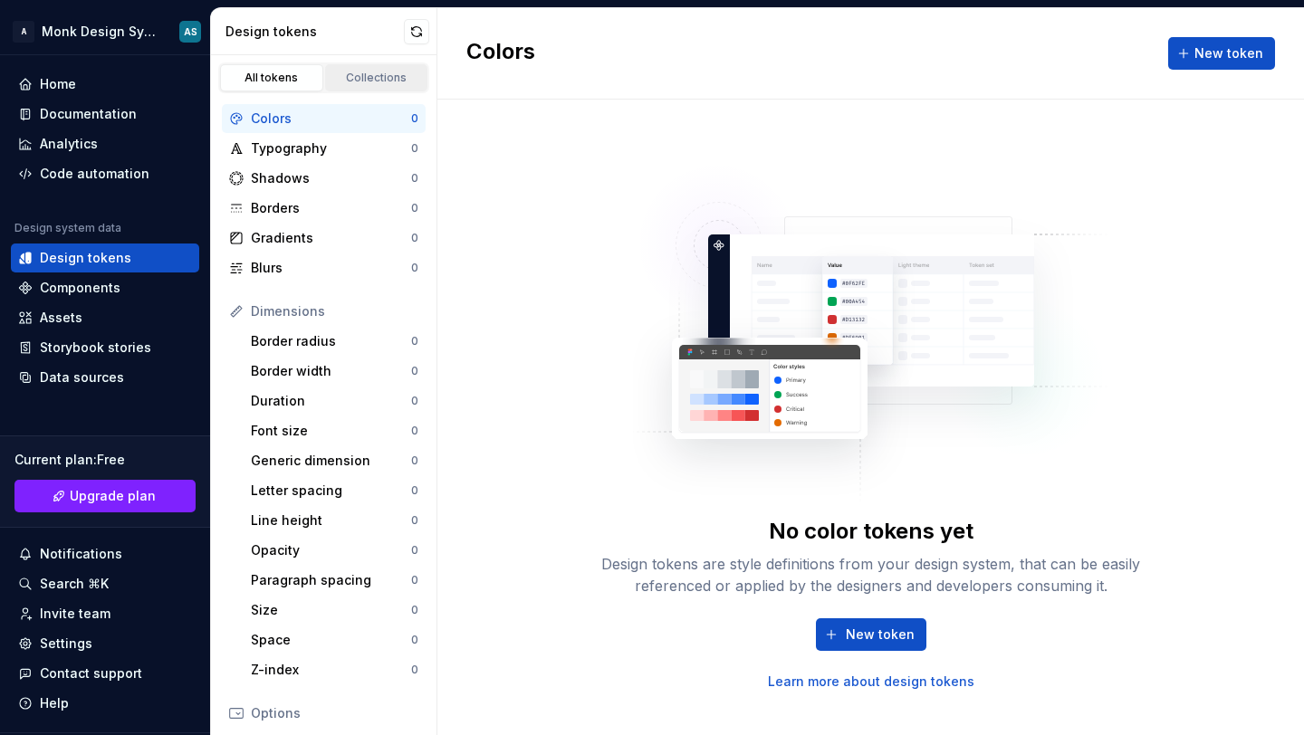
click at [377, 76] on div "Collections" at bounding box center [376, 78] width 91 height 14
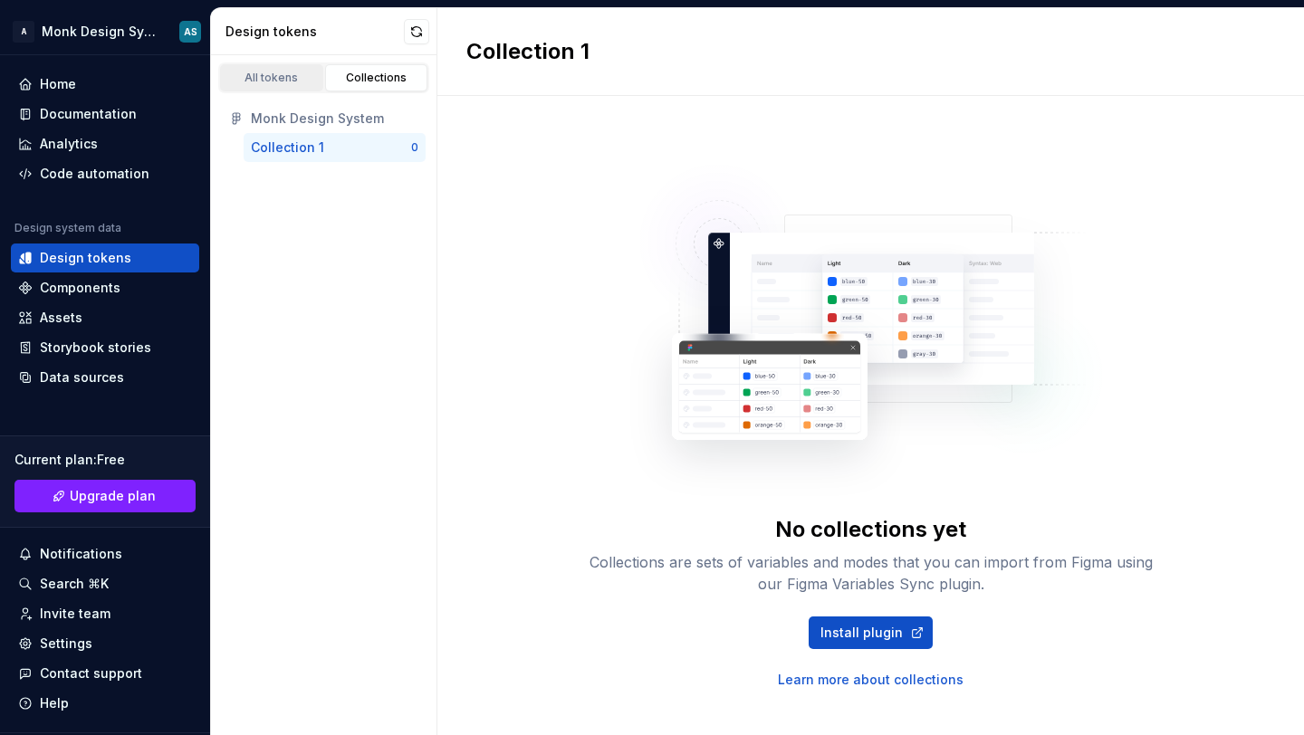
click at [257, 70] on link "All tokens" at bounding box center [271, 77] width 103 height 27
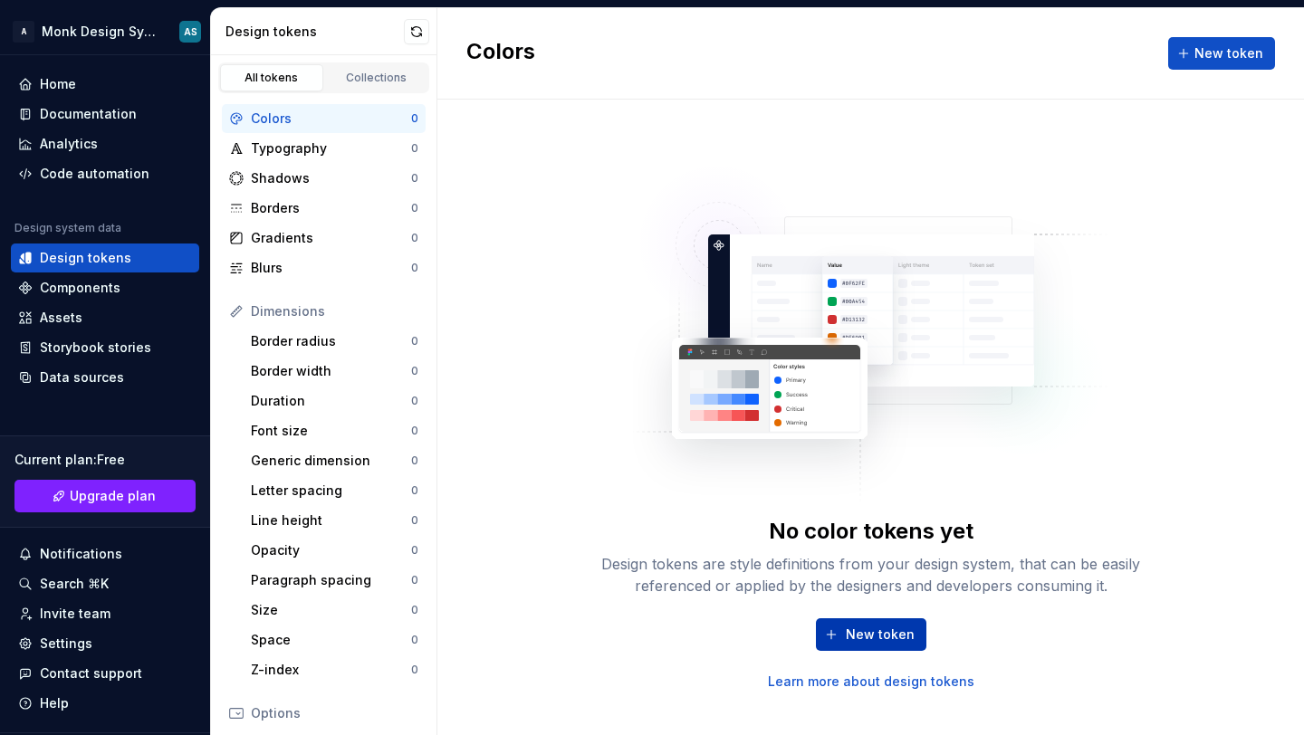
click at [865, 640] on span "New token" at bounding box center [880, 635] width 69 height 18
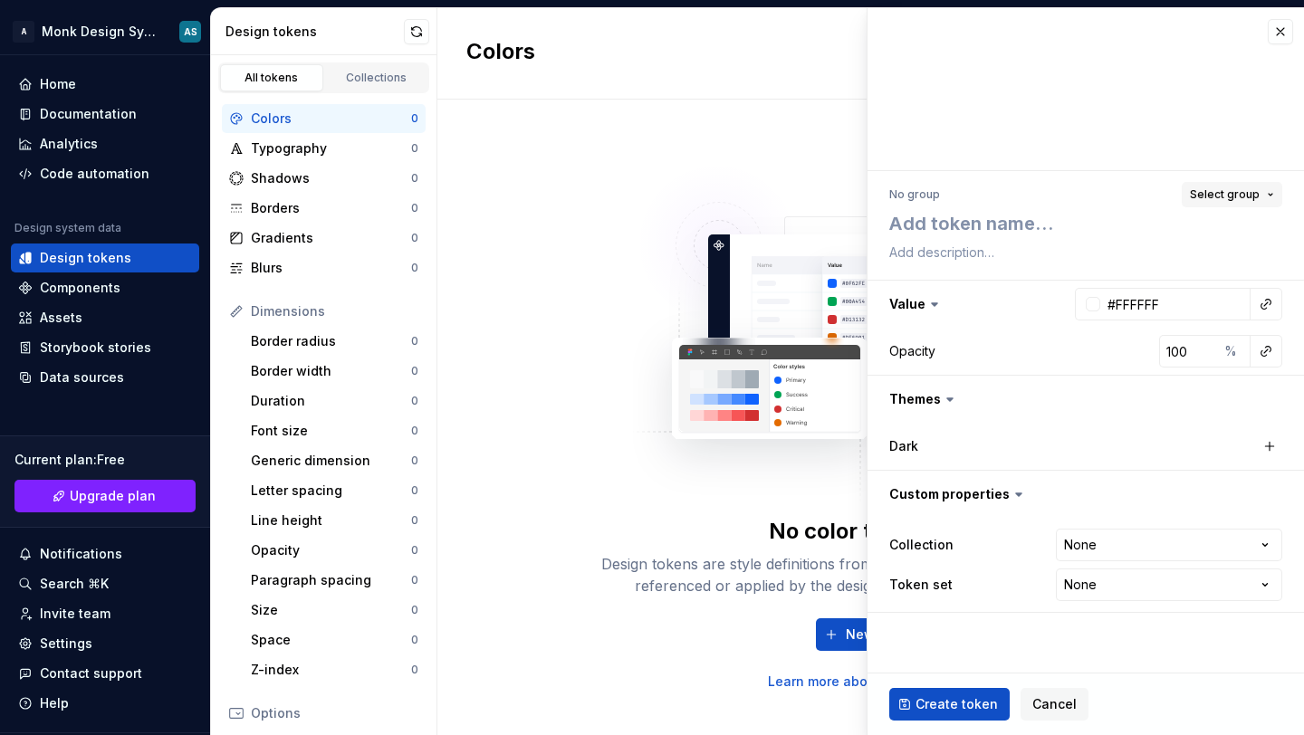
click at [1228, 190] on span "Select group" at bounding box center [1225, 194] width 70 height 14
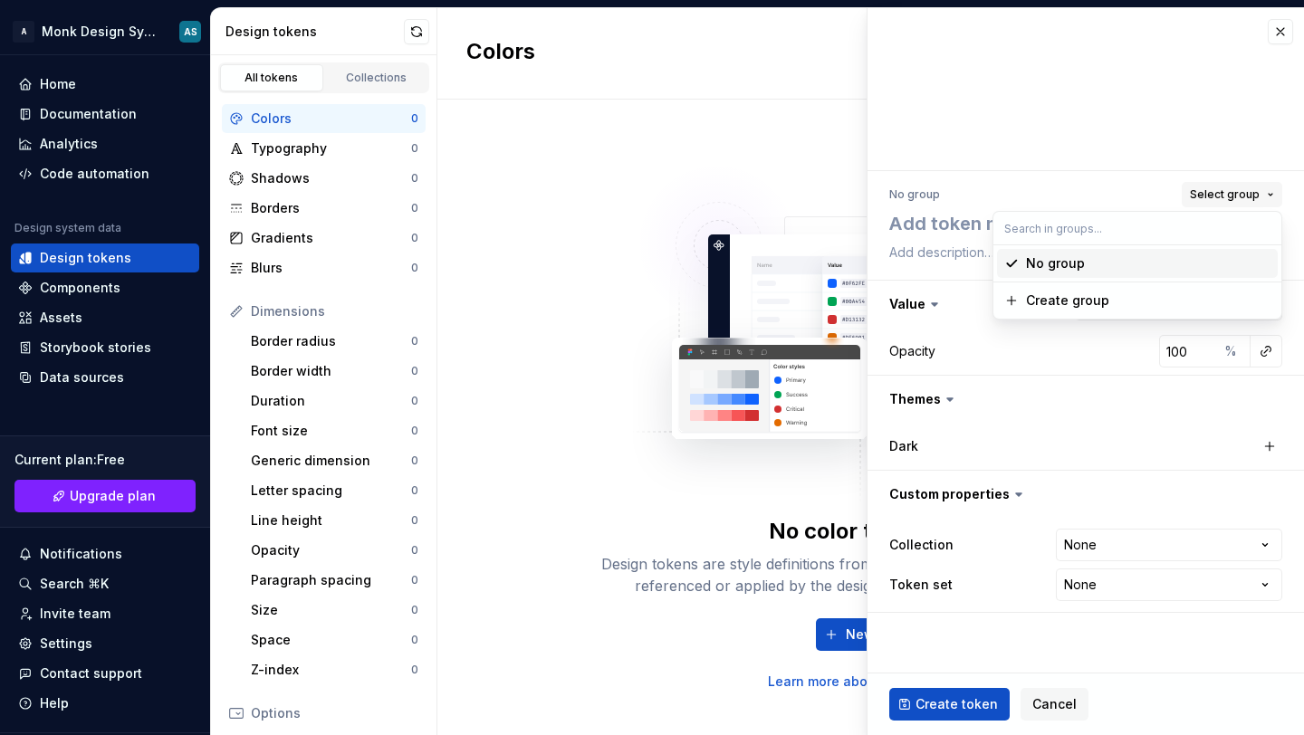
click at [1228, 190] on span "Select group" at bounding box center [1225, 194] width 70 height 14
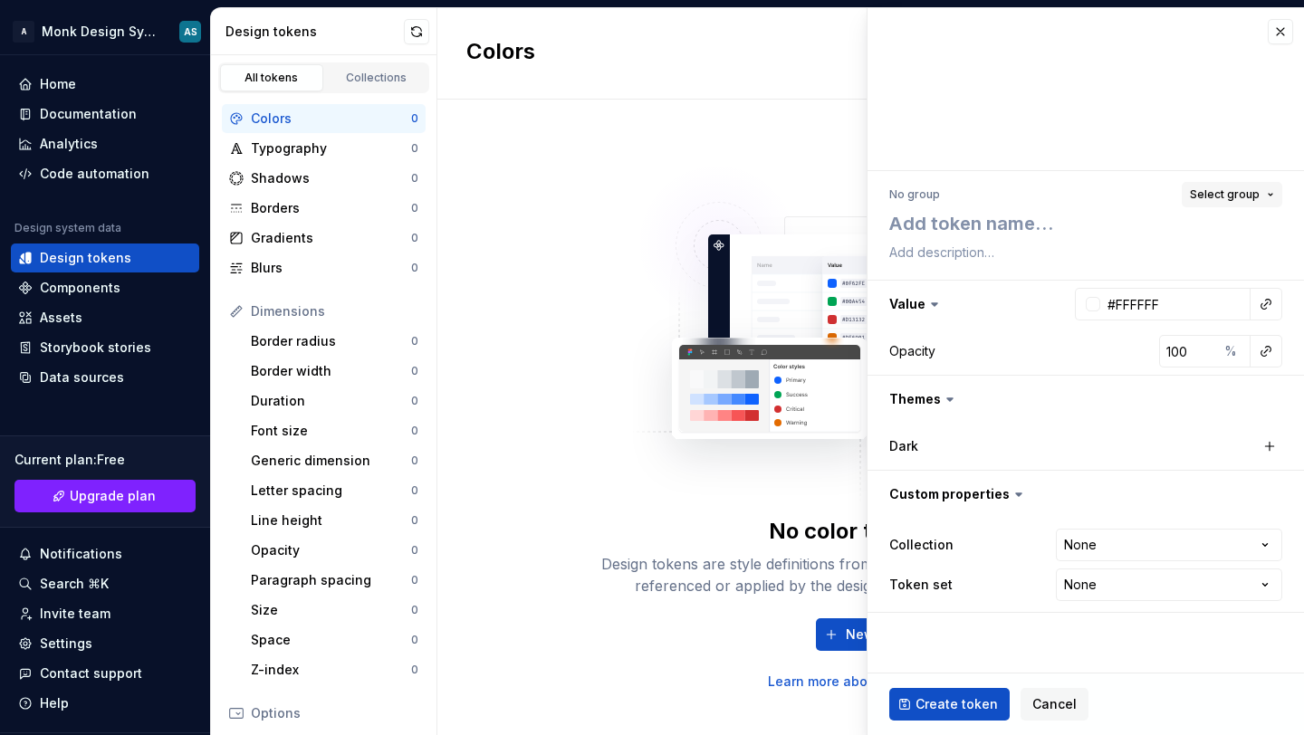
click at [1224, 195] on span "Select group" at bounding box center [1225, 194] width 70 height 14
click at [1081, 184] on div "No group Select group" at bounding box center [1085, 194] width 393 height 25
click at [600, 225] on div "No color tokens yet Design tokens are style definitions from your design system…" at bounding box center [870, 417] width 579 height 547
type textarea "*"
